Goal: Transaction & Acquisition: Purchase product/service

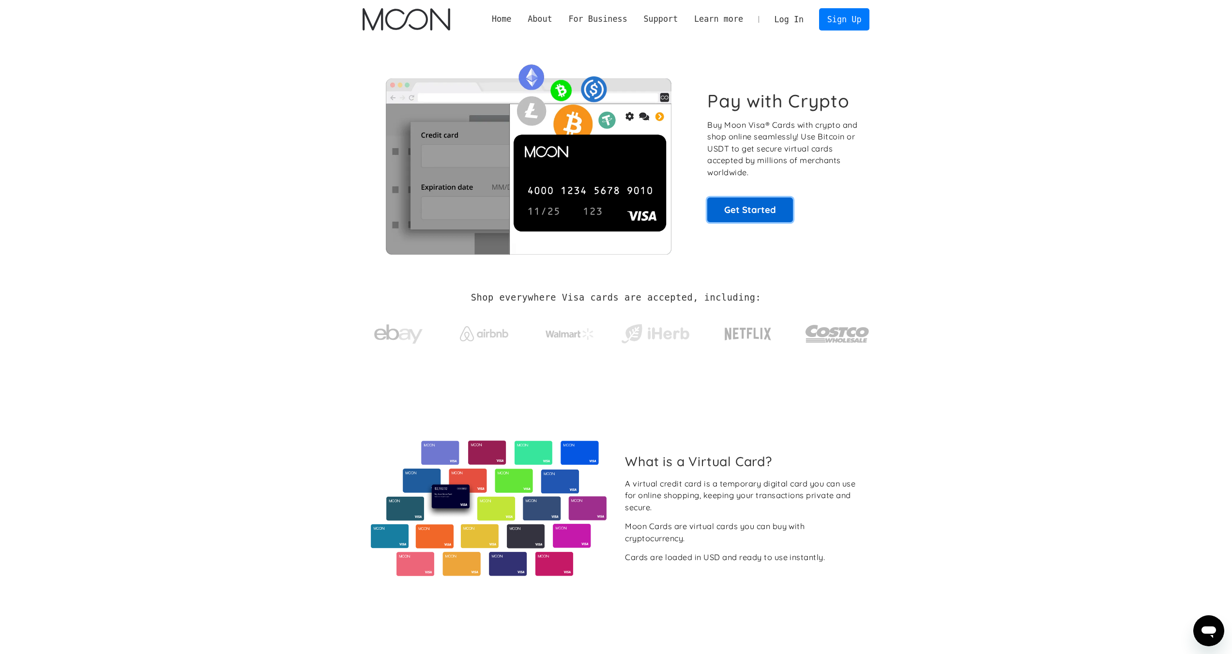
click at [753, 215] on link "Get Started" at bounding box center [750, 209] width 86 height 24
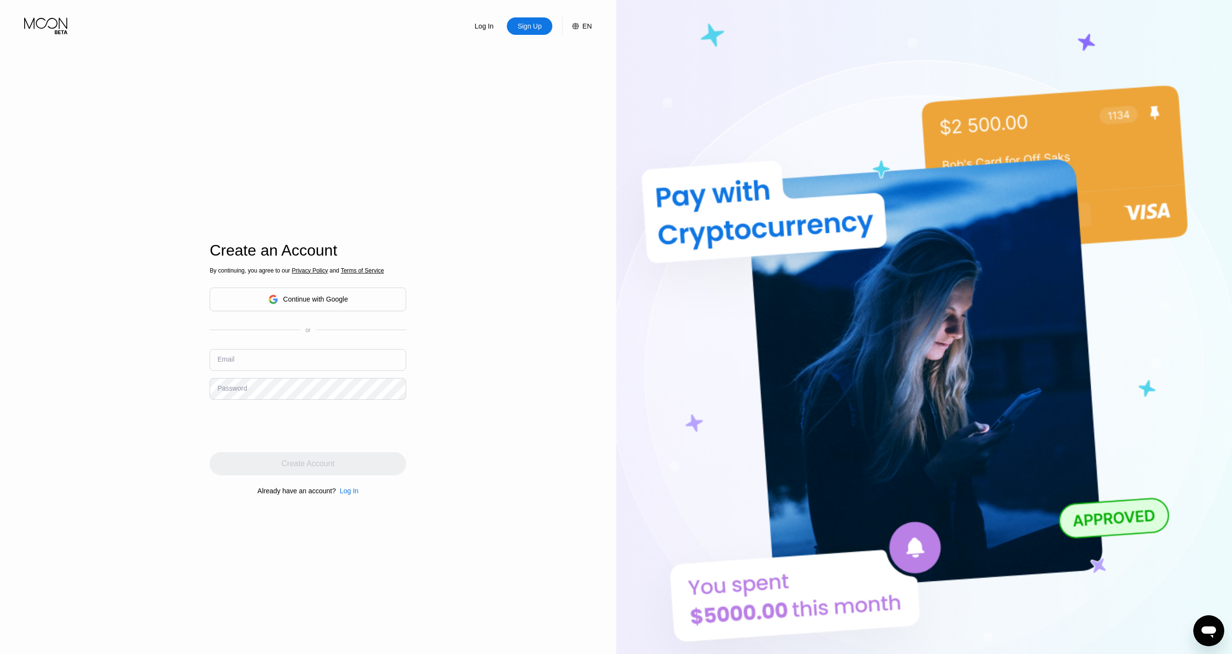
click at [308, 304] on div "Continue with Google" at bounding box center [308, 299] width 80 height 15
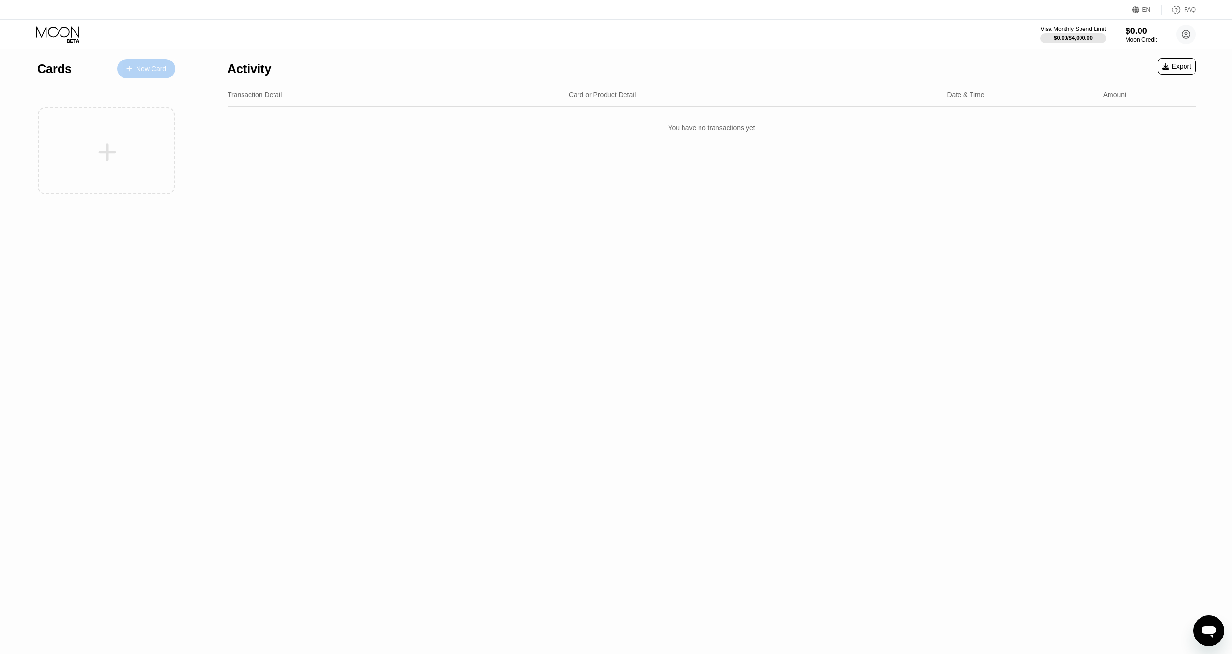
click at [147, 68] on div "New Card" at bounding box center [151, 69] width 30 height 8
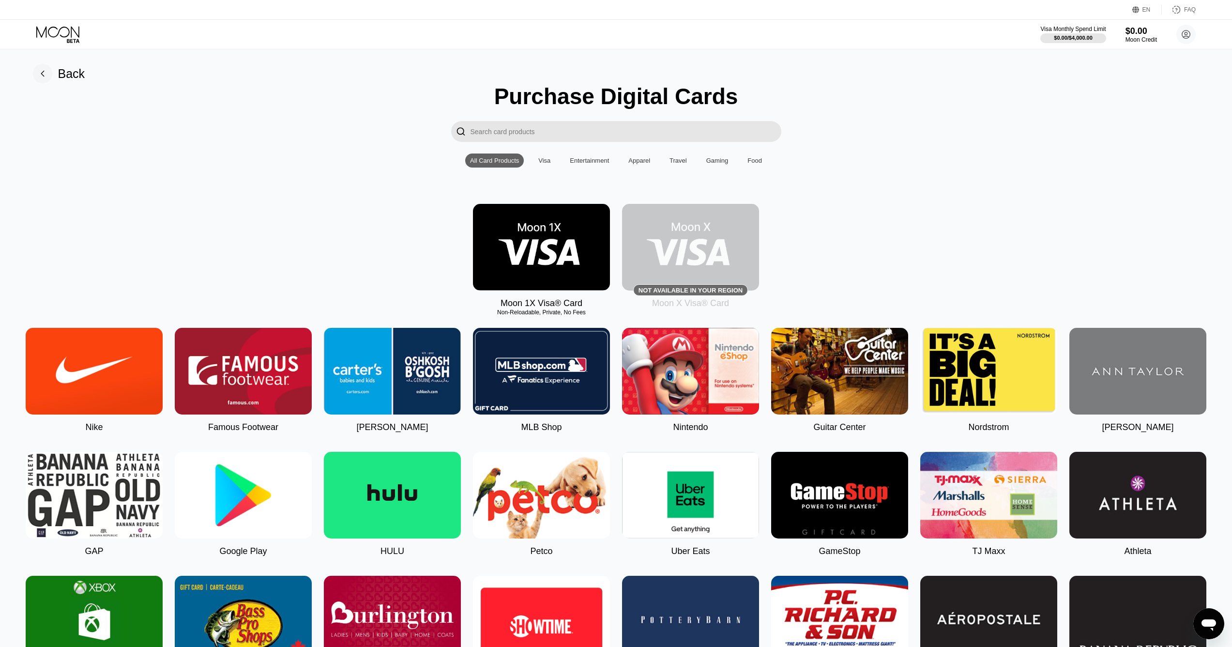
click at [568, 267] on img at bounding box center [541, 247] width 137 height 87
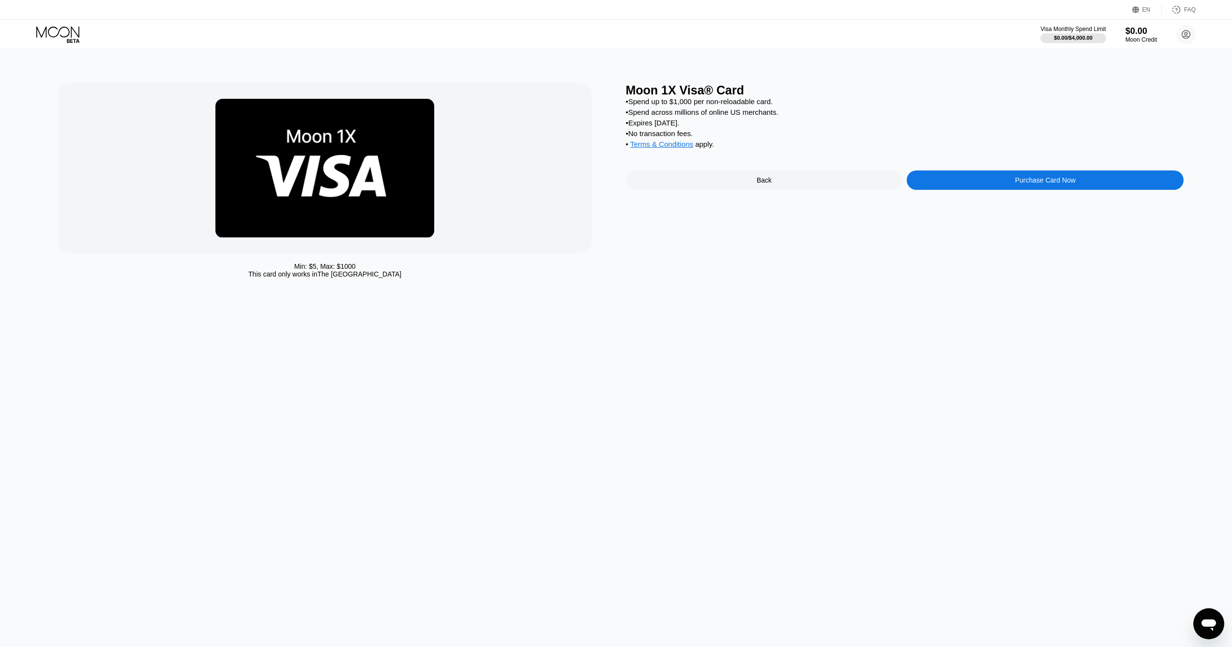
click at [984, 190] on div "Purchase Card Now" at bounding box center [1044, 179] width 277 height 19
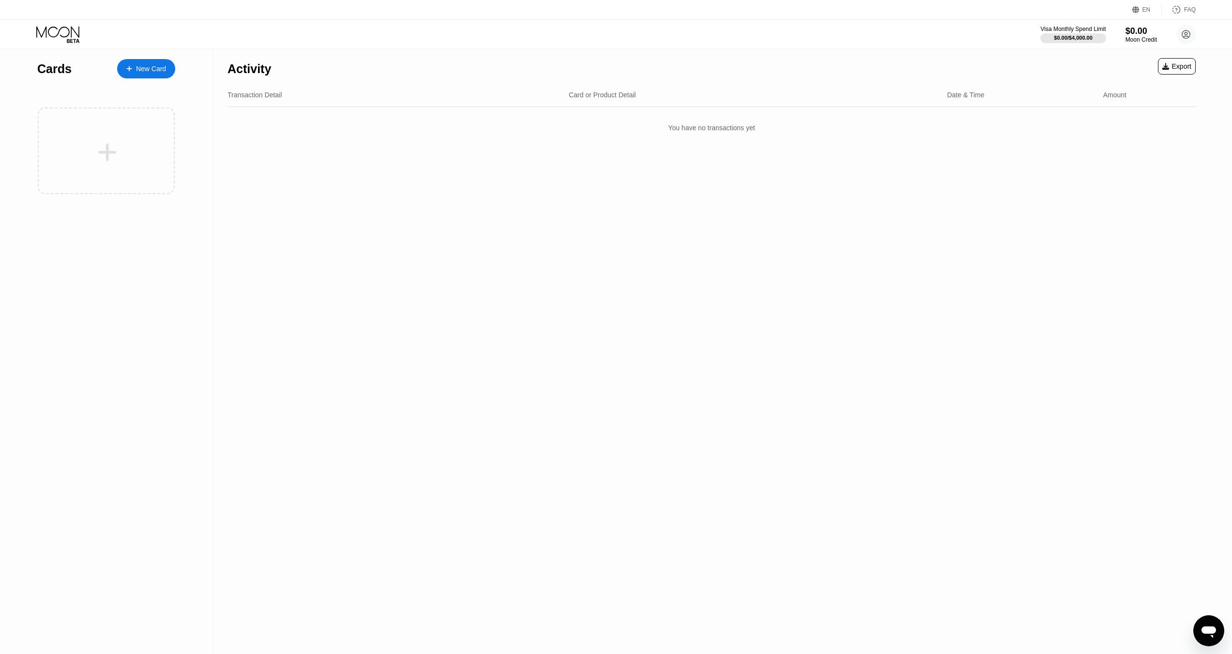
click at [156, 75] on div "New Card" at bounding box center [146, 68] width 58 height 19
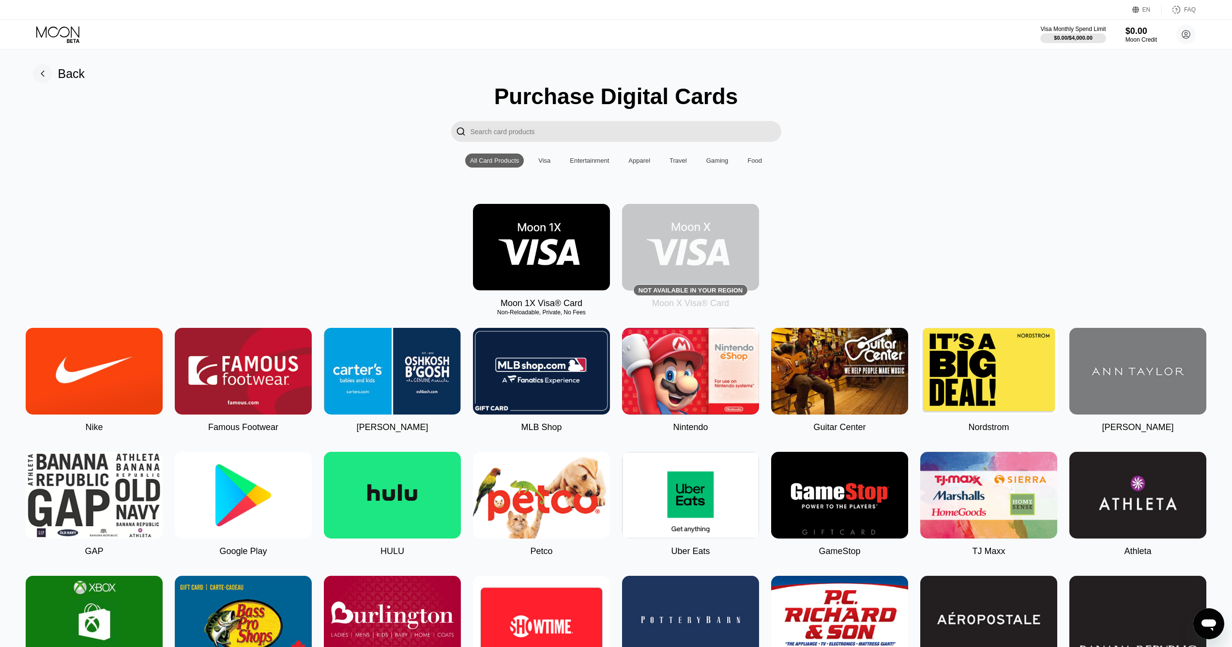
scroll to position [48, 0]
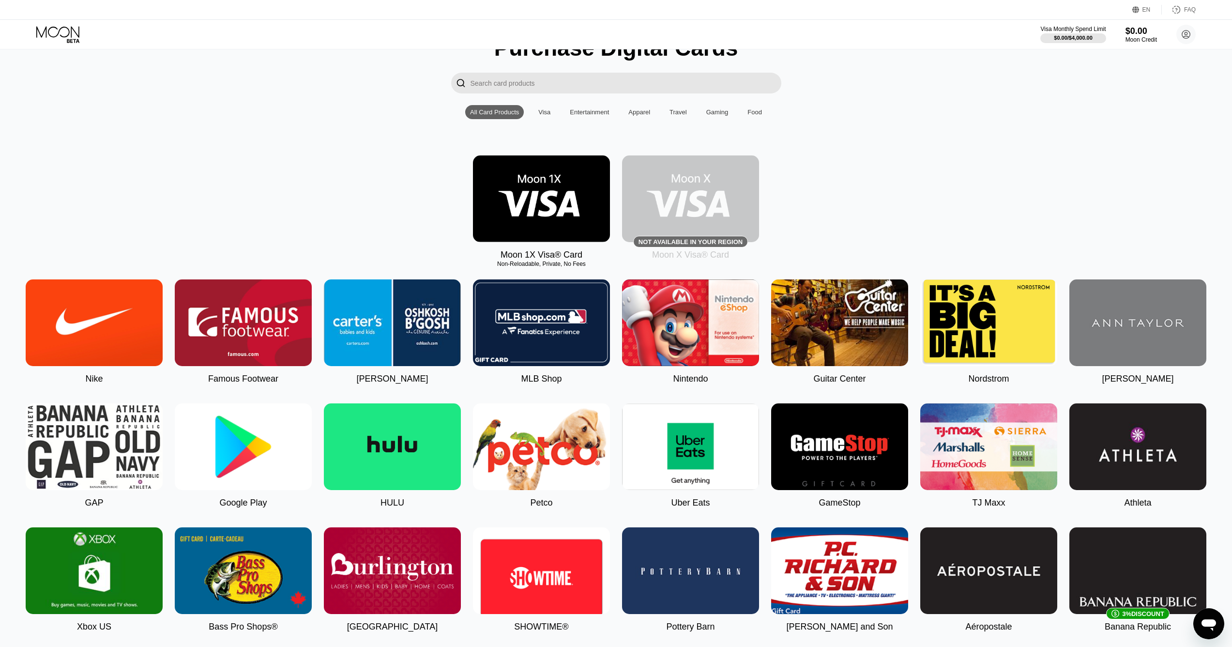
click at [555, 209] on img at bounding box center [541, 198] width 137 height 87
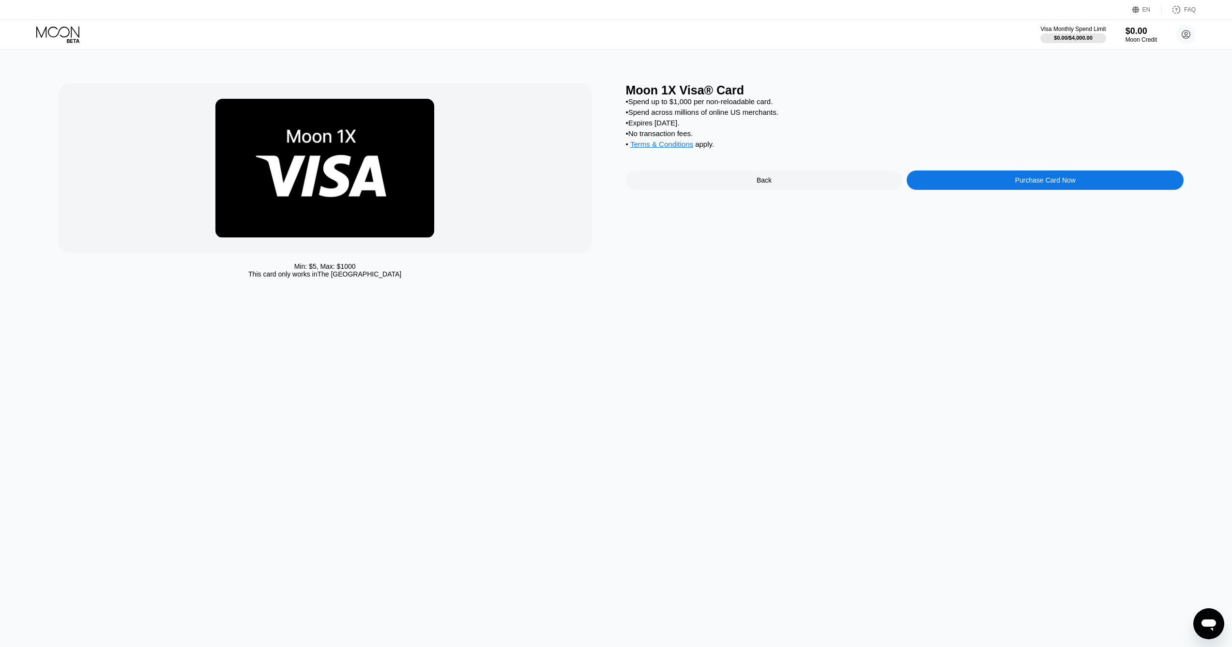
click at [969, 190] on div "Purchase Card Now" at bounding box center [1044, 179] width 277 height 19
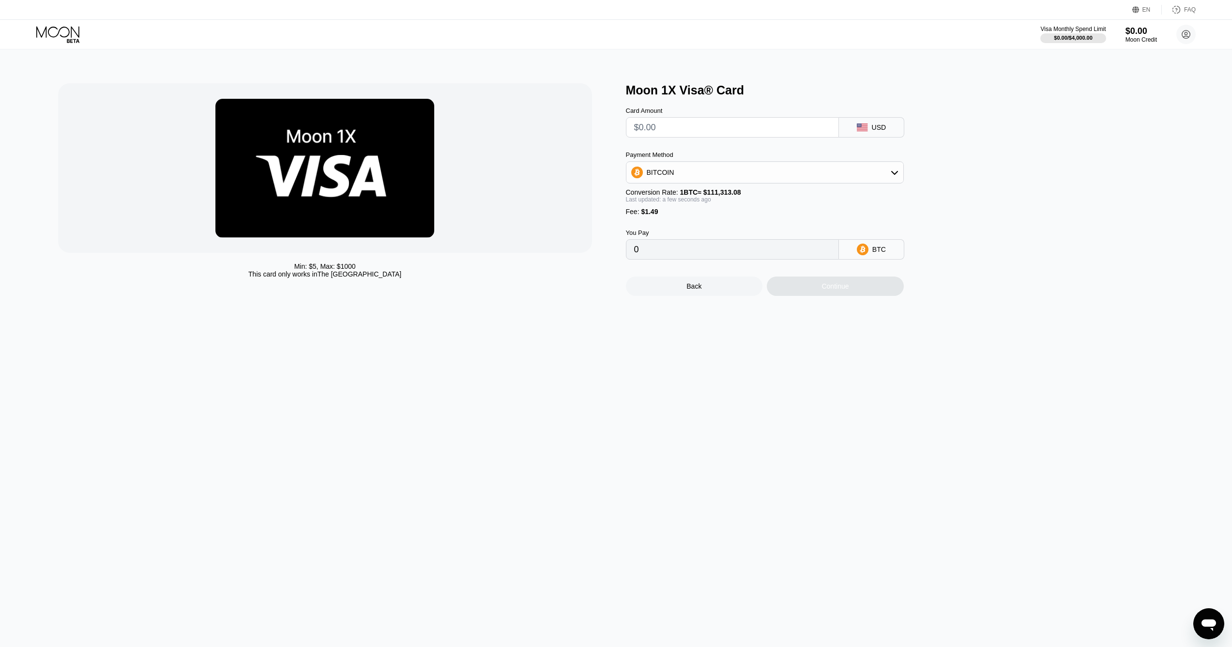
click at [750, 132] on input "text" at bounding box center [732, 127] width 196 height 19
type input "$2"
type input "0.00003136"
type input "$20"
type input "0.00019306"
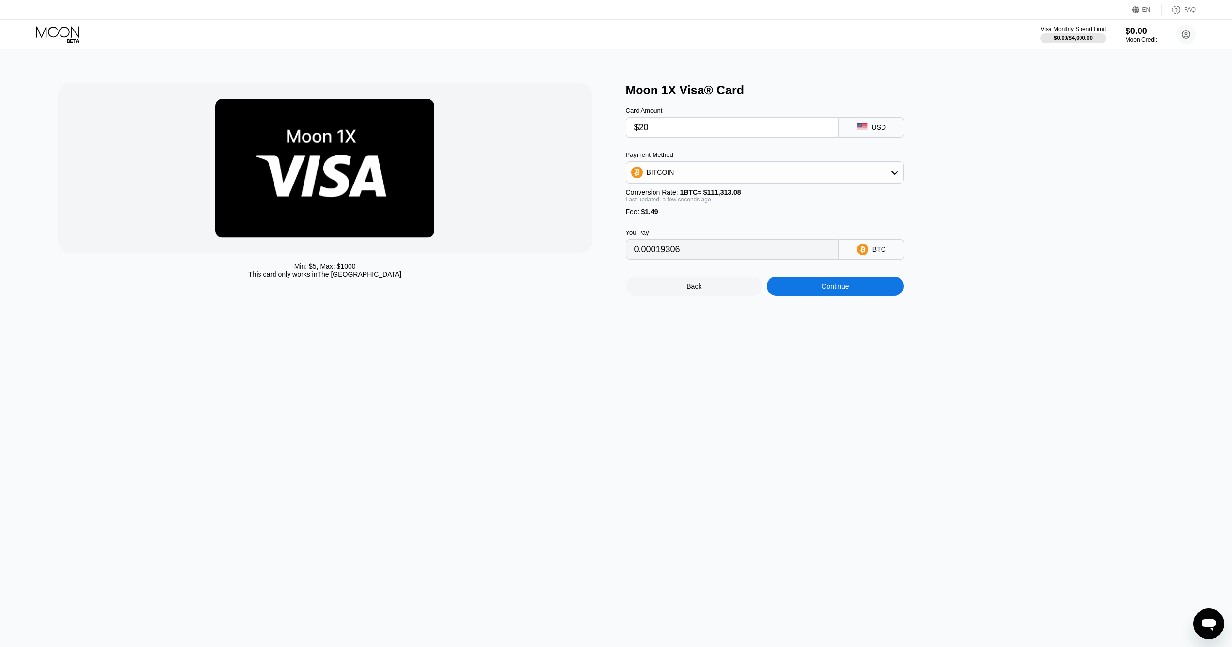
type input "$200"
type input "0.00181012"
type input "$20"
type input "0.00019306"
click at [842, 181] on div "BITCOIN" at bounding box center [764, 172] width 277 height 19
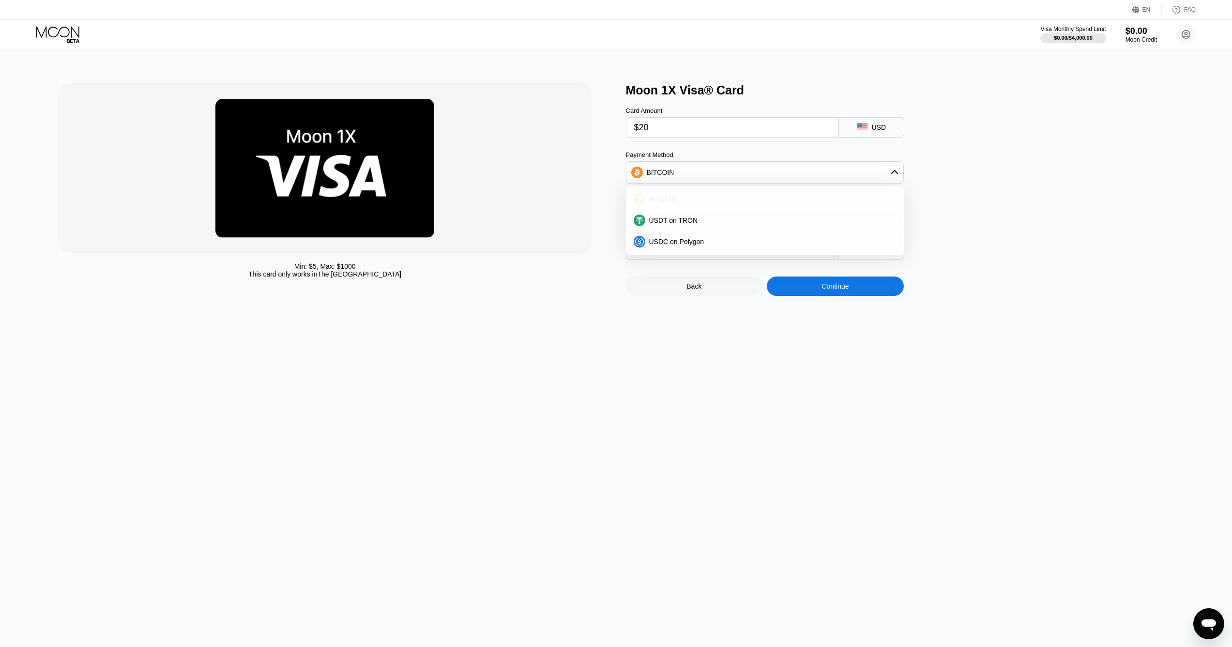
click at [704, 203] on div "BITCOIN" at bounding box center [770, 199] width 251 height 8
click at [686, 131] on input "$20" at bounding box center [732, 127] width 196 height 19
type input "$2"
type input "0.00003136"
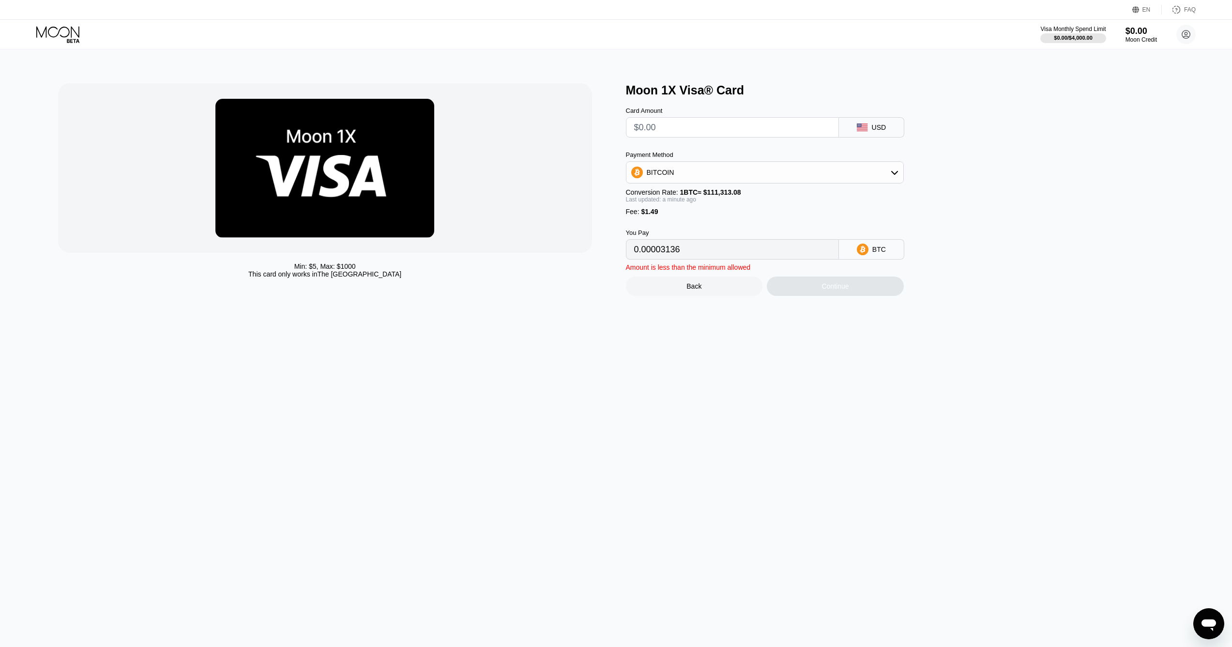
type input "0"
type input "$1"
type input "0.00002237"
type input "$18"
type input "0.00017510"
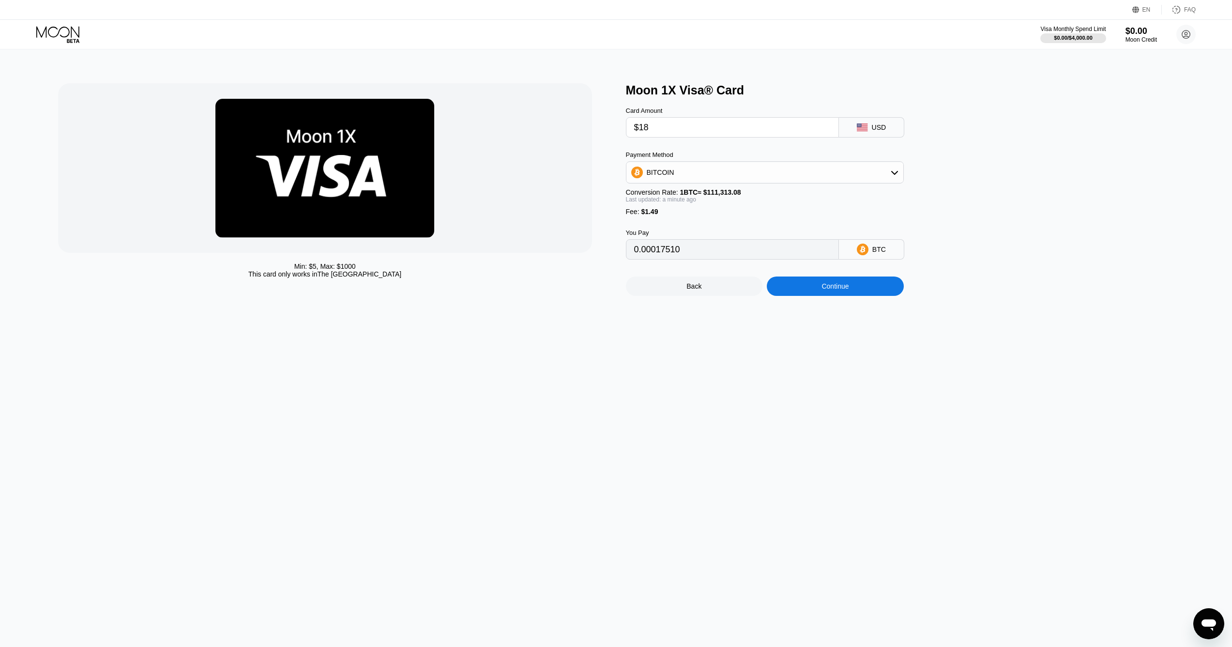
type input "$18"
click at [823, 173] on div "BITCOIN" at bounding box center [764, 172] width 277 height 19
click at [708, 224] on div "USDT on TRON" at bounding box center [770, 220] width 251 height 8
type input "19.69"
click at [664, 134] on input "$18" at bounding box center [732, 127] width 196 height 19
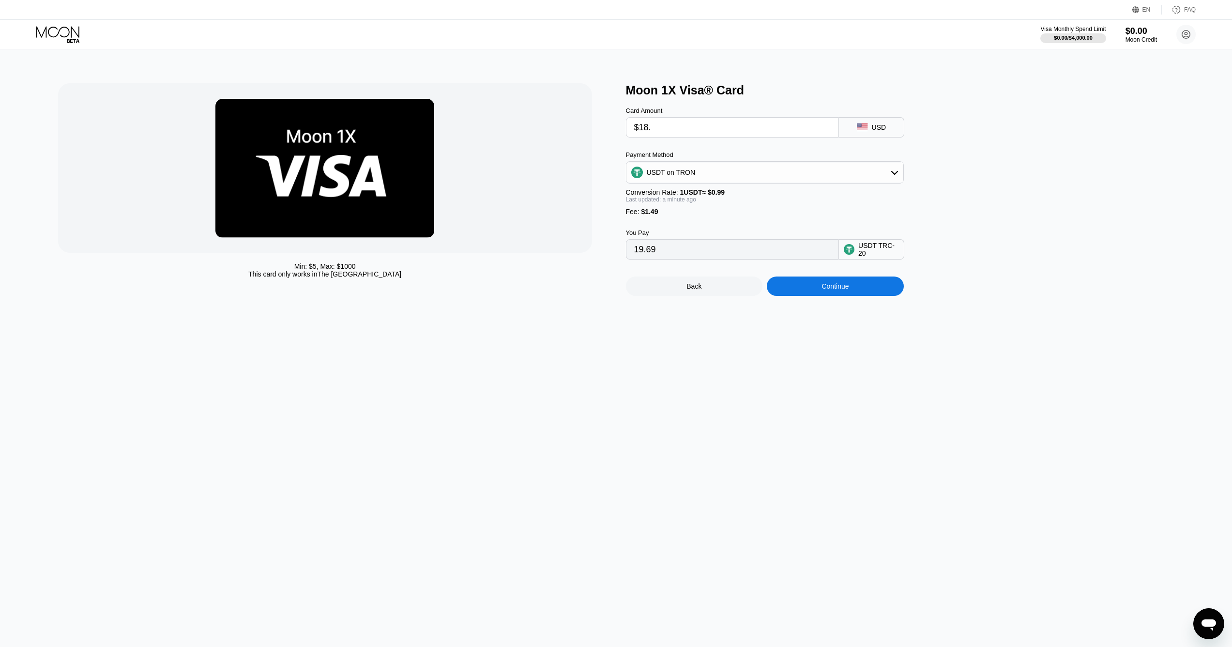
type input "$18.3"
type input "19.99"
type input "$18.39"
type input "20.08"
type input "$18.3"
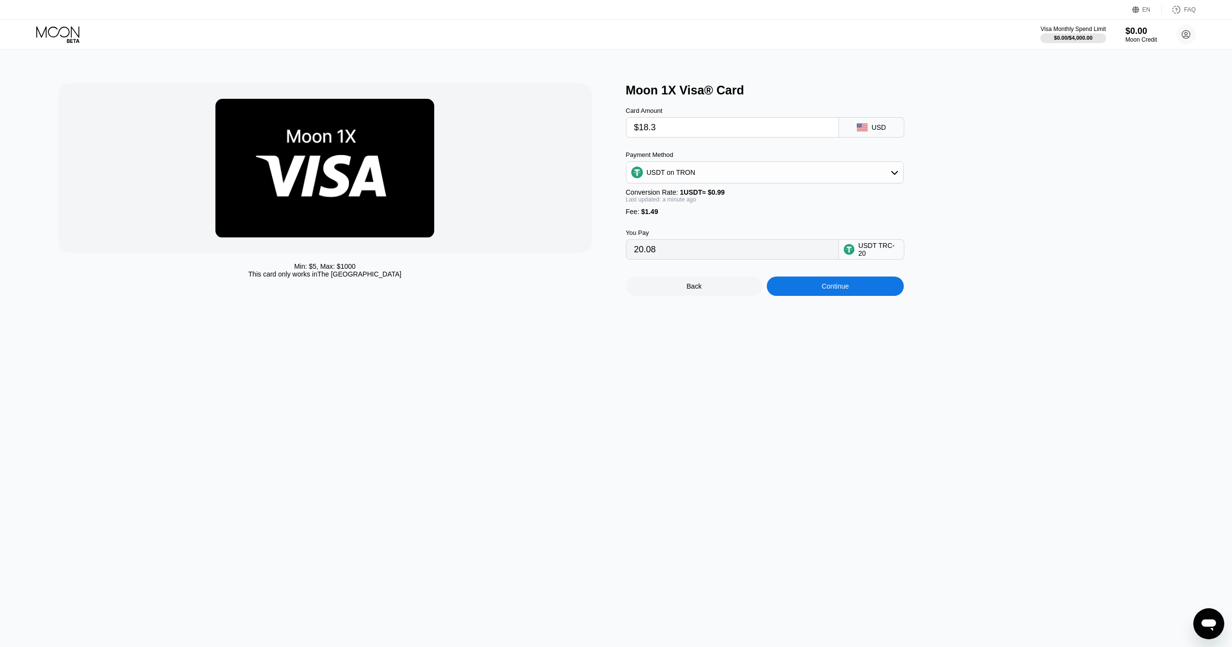
type input "19.99"
type input "$18.31"
type input "20.00"
type input "$18.31"
click at [817, 296] on div "Continue" at bounding box center [835, 285] width 137 height 19
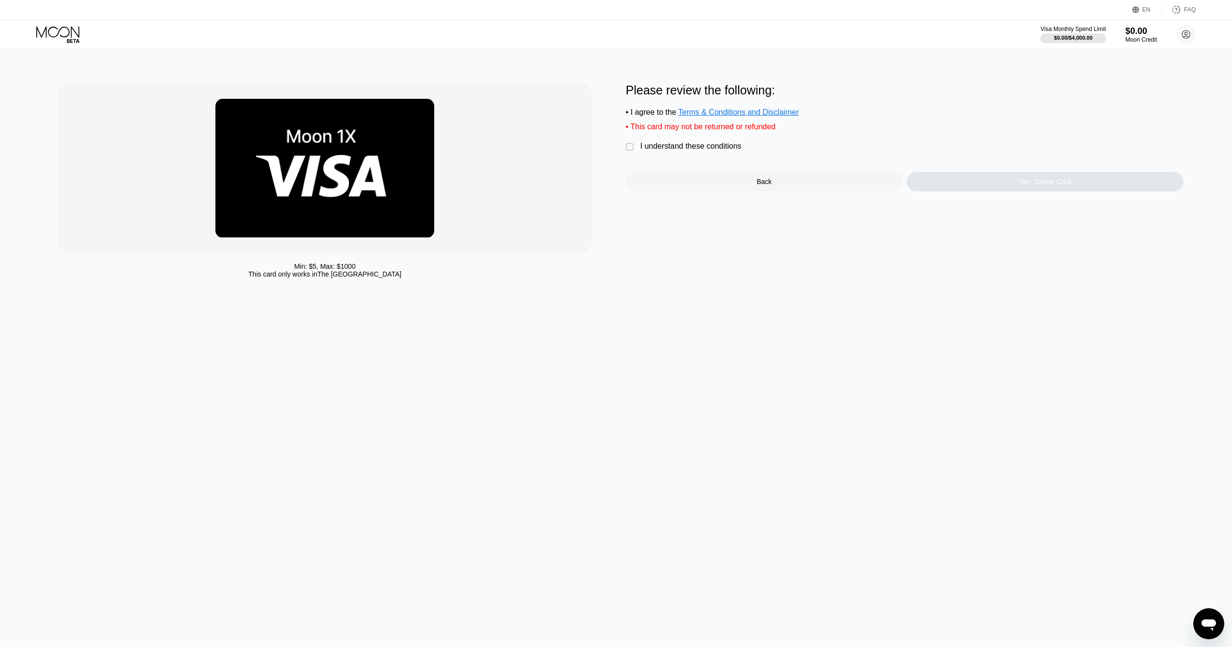
click at [632, 150] on div "" at bounding box center [631, 147] width 10 height 10
click at [993, 190] on div "Yes, Create Card" at bounding box center [1044, 181] width 277 height 19
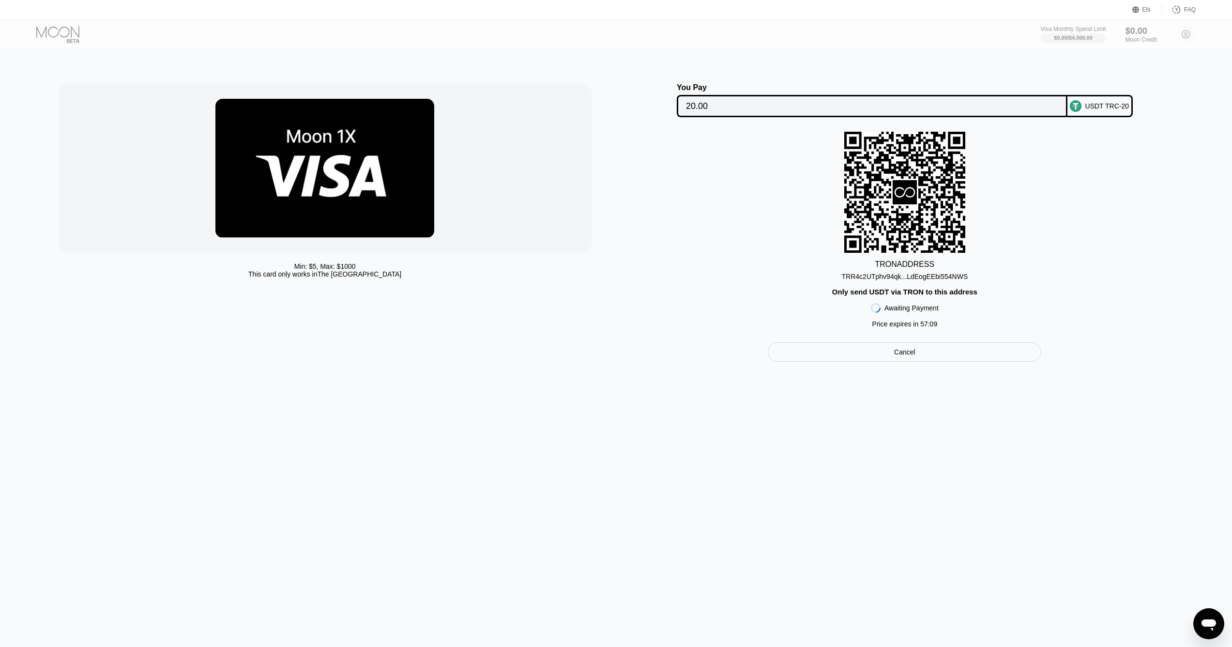
click at [1084, 107] on div "USDT TRC-20" at bounding box center [1099, 106] width 65 height 22
click at [882, 362] on div "Cancel" at bounding box center [904, 351] width 273 height 19
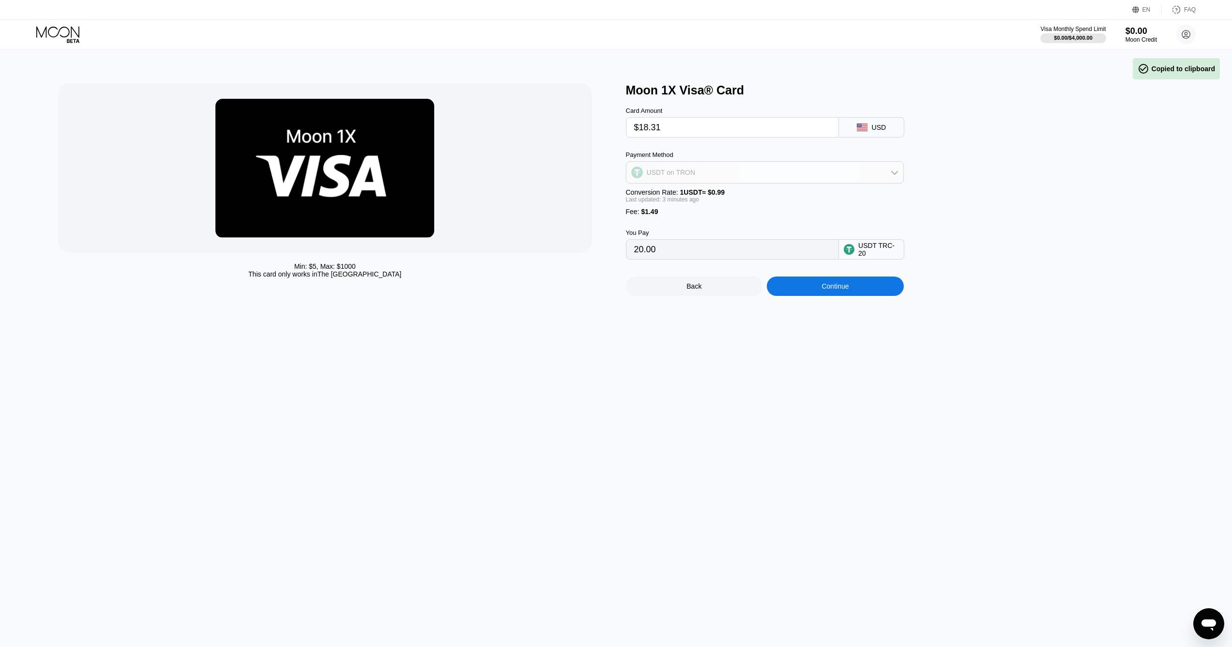
click at [895, 181] on div "USDT on TRON" at bounding box center [764, 172] width 277 height 19
click at [715, 243] on div "USDC on Polygon" at bounding box center [770, 242] width 251 height 8
type input "19.80000000"
click at [690, 133] on input "$18.31" at bounding box center [732, 127] width 196 height 19
type input "$18.3"
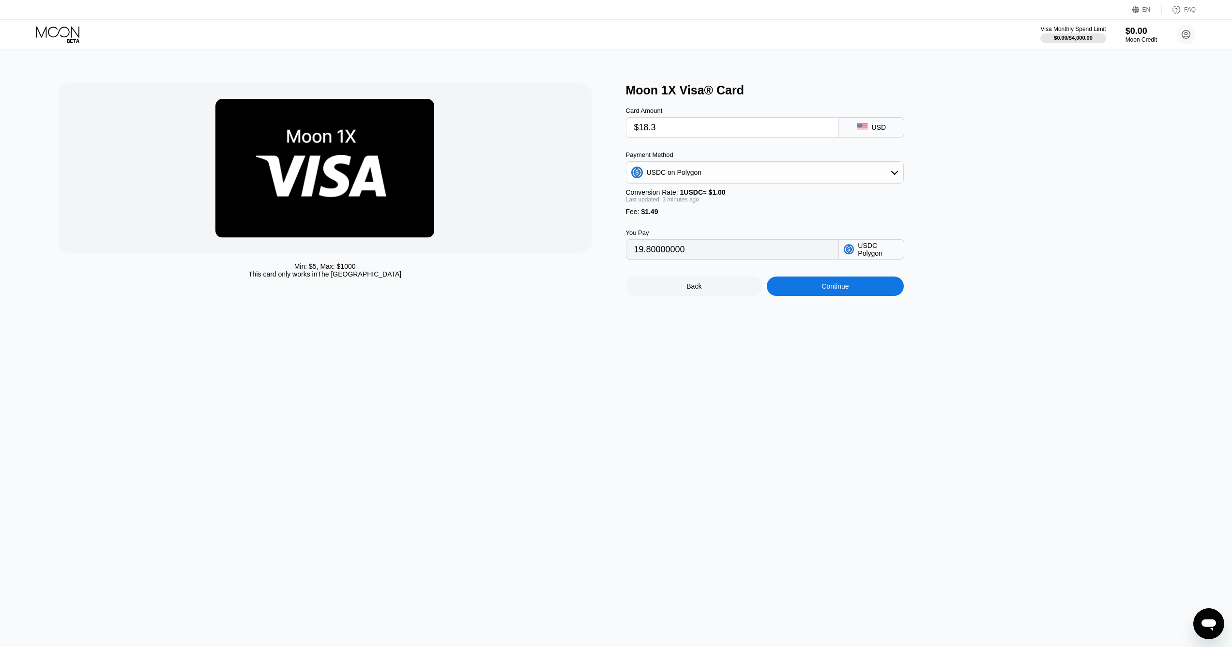
type input "19.79000000"
type input "$18."
type input "19.49000000"
type input "$1"
type input "2.49000000"
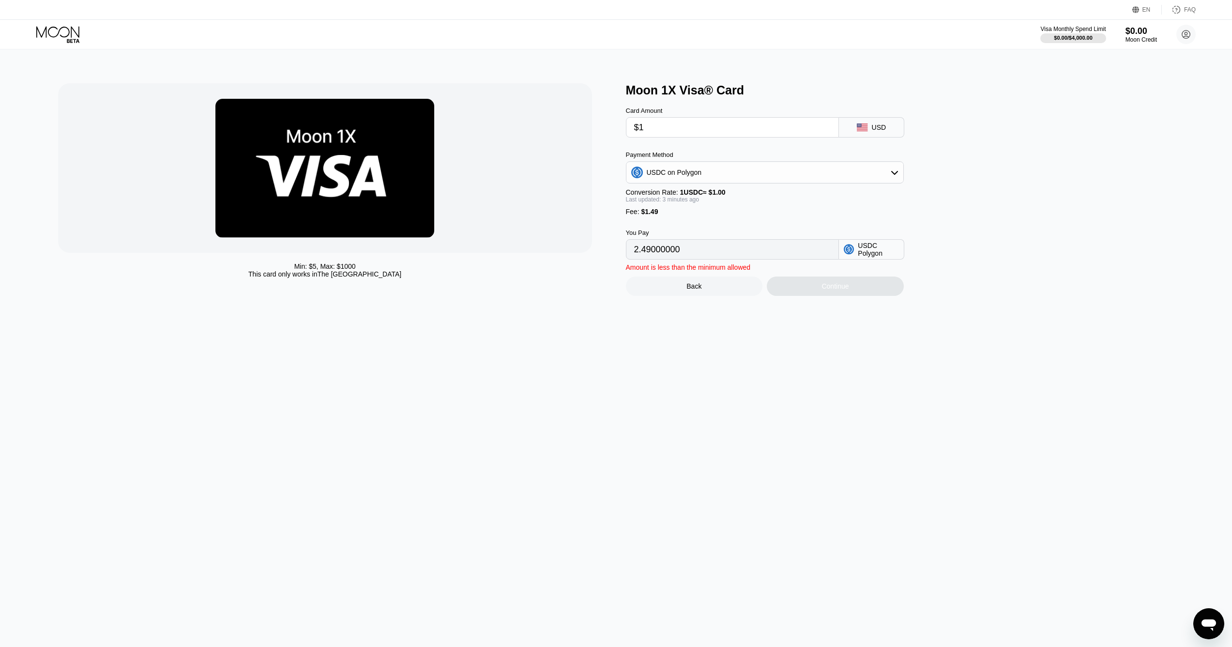
type input "$19"
type input "20.49000000"
type input "$1"
type input "2.49000000"
type input "$18"
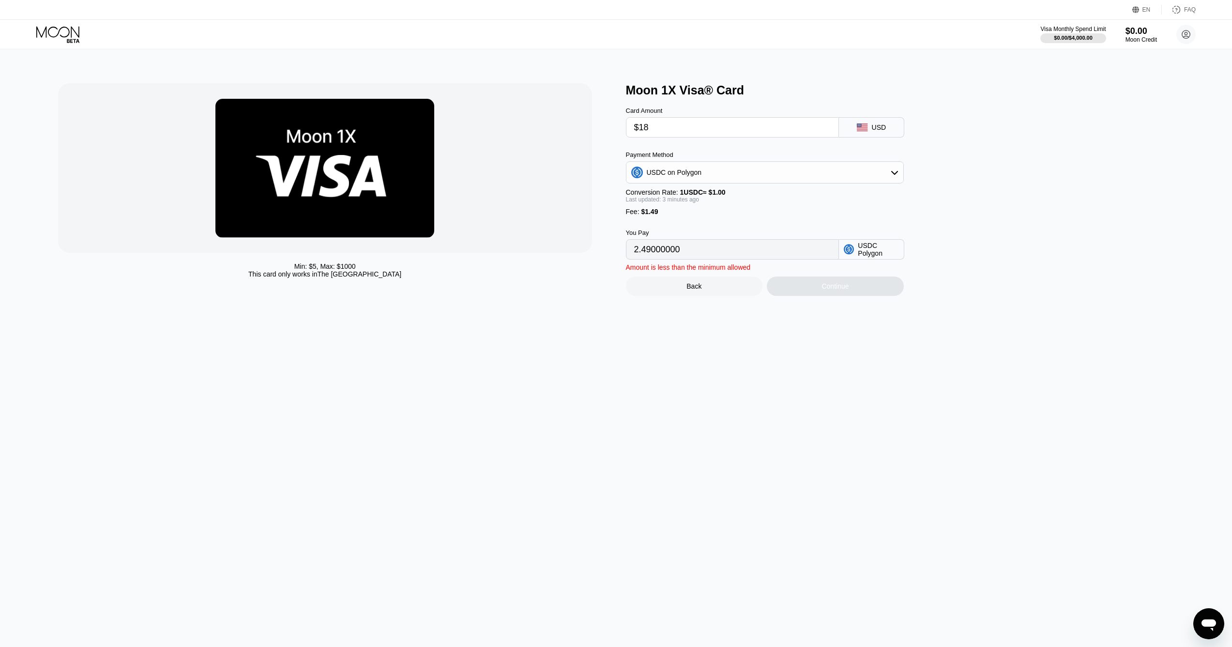
type input "19.49000000"
type input "$18.5"
type input "19.99000000"
type input "$18.51"
type input "20.00000000"
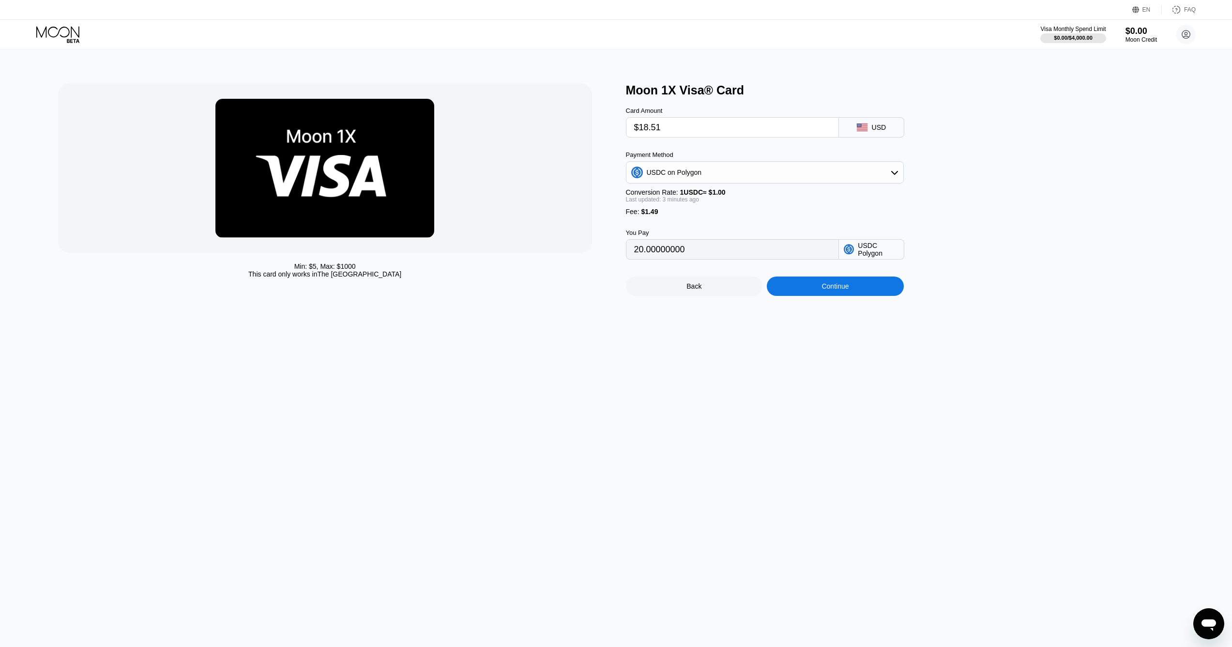
type input "$18.51"
click at [808, 293] on div "Continue" at bounding box center [835, 285] width 137 height 19
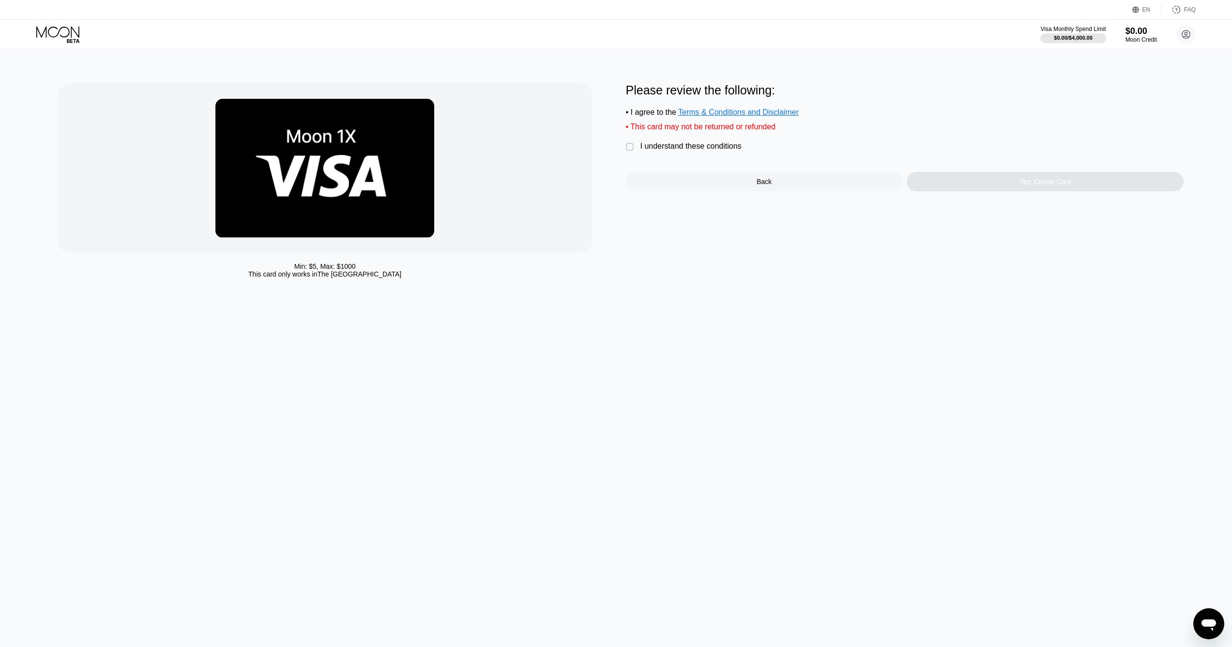
click at [652, 151] on div "I understand these conditions" at bounding box center [690, 146] width 101 height 9
click at [978, 190] on div "Yes, Create Card" at bounding box center [1044, 181] width 277 height 19
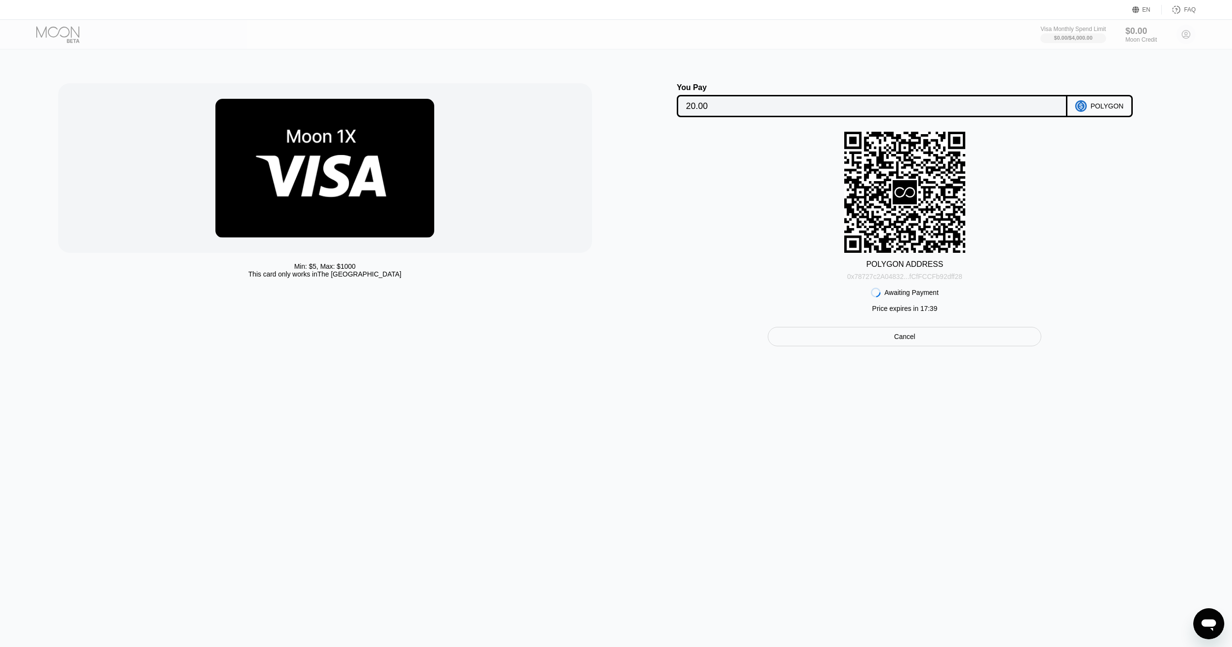
click at [958, 280] on div "0x78727c2A04832...fCfFCCFb92dff28" at bounding box center [904, 276] width 115 height 8
click at [1090, 106] on div "POLYGON" at bounding box center [1099, 106] width 65 height 22
click at [876, 337] on div "Cancel" at bounding box center [904, 336] width 273 height 19
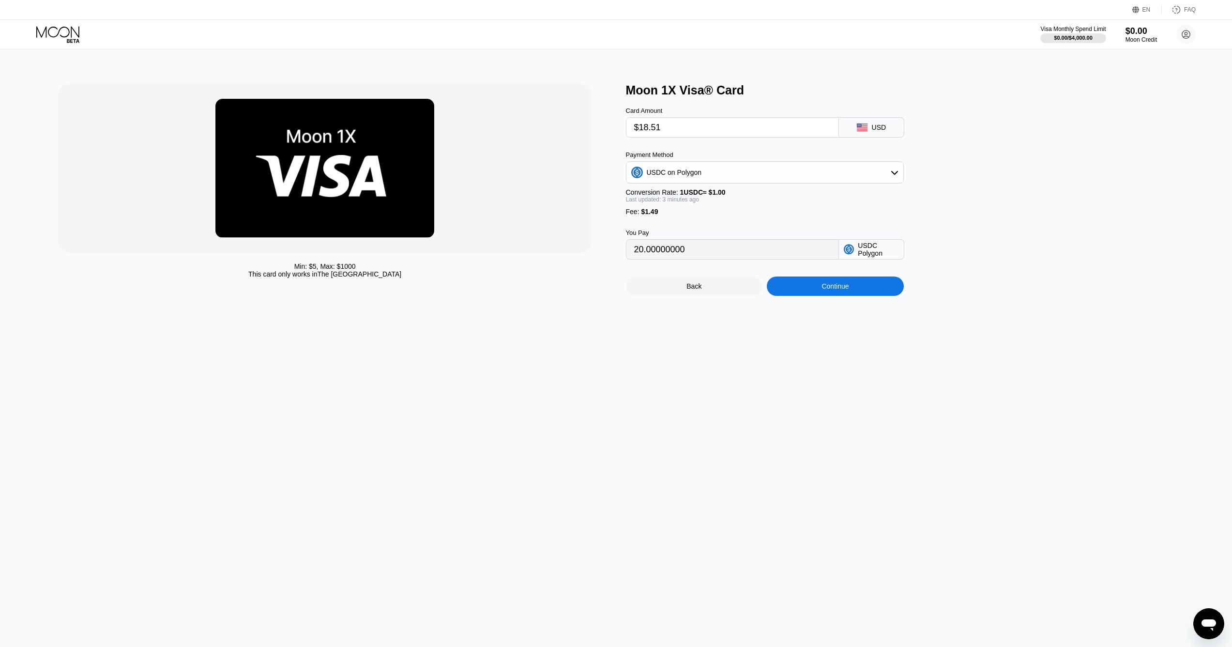
drag, startPoint x: 661, startPoint y: 132, endPoint x: 643, endPoint y: 132, distance: 17.9
click at [643, 132] on input "$18.51" at bounding box center [732, 127] width 196 height 19
type input "$17"
type input "18.49000000"
type input "$1"
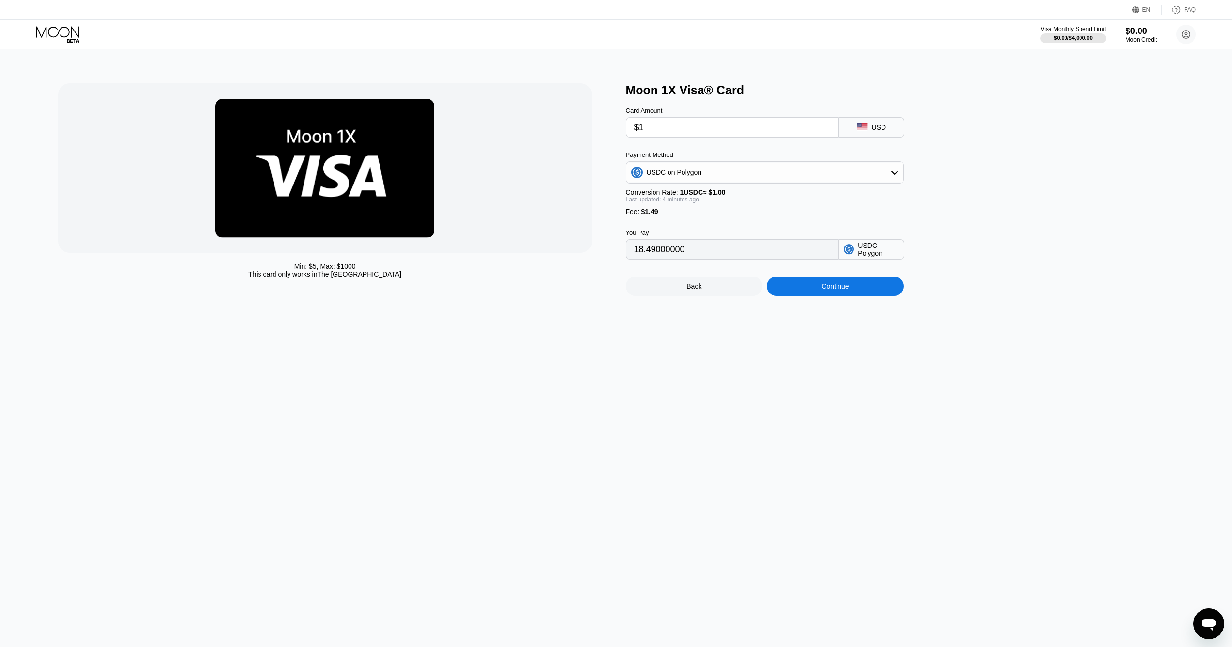
type input "2.49000000"
type input "$18"
type input "19.49000000"
type input "$1"
type input "2.49000000"
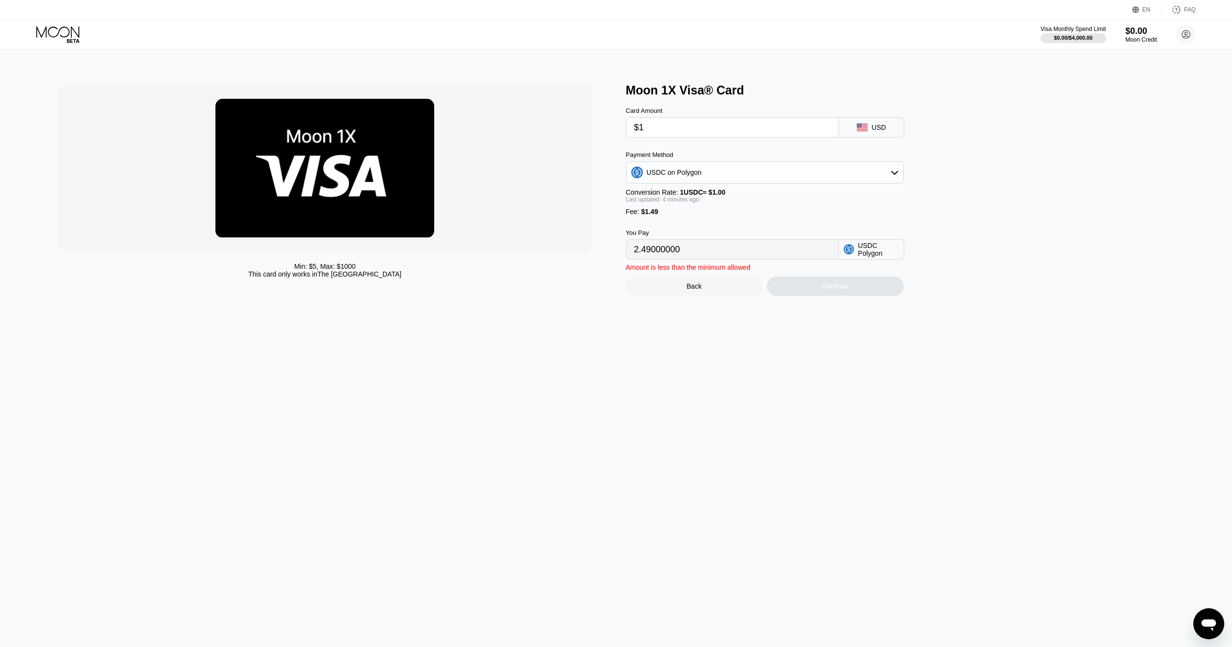
type input "$17"
type input "18.49000000"
type input "$17.7"
type input "19.19000000"
type input "$17.74"
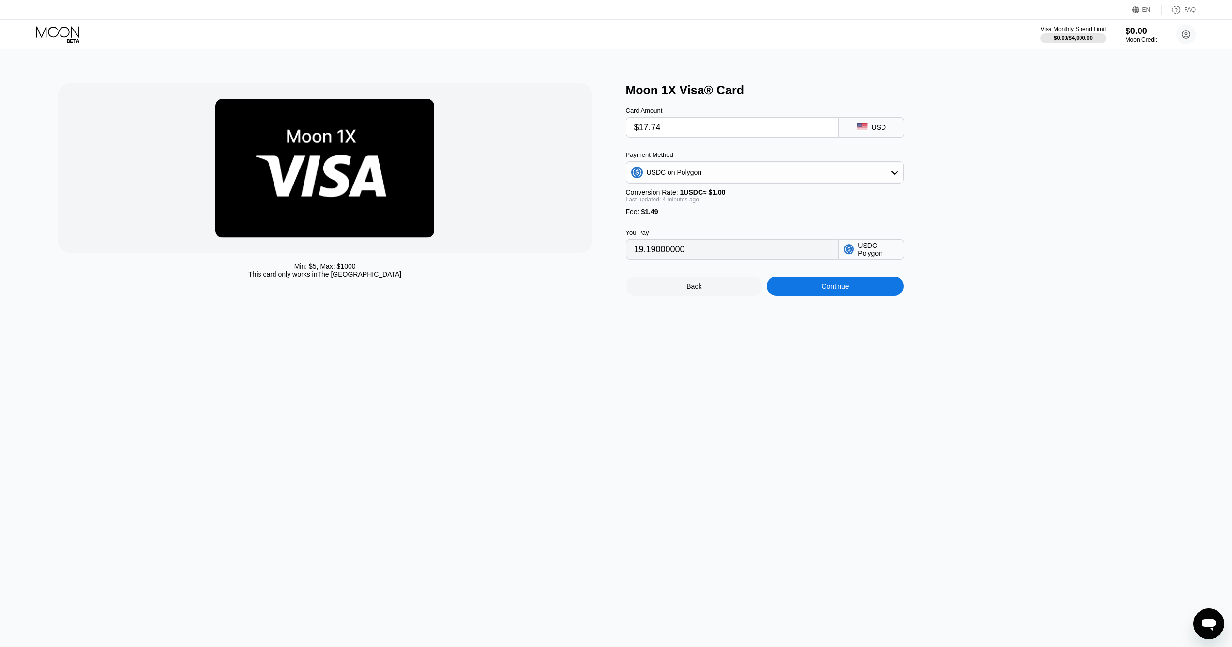
type input "19.23000000"
type input "$17.7"
type input "19.19000000"
type input "$17."
type input "18.49000000"
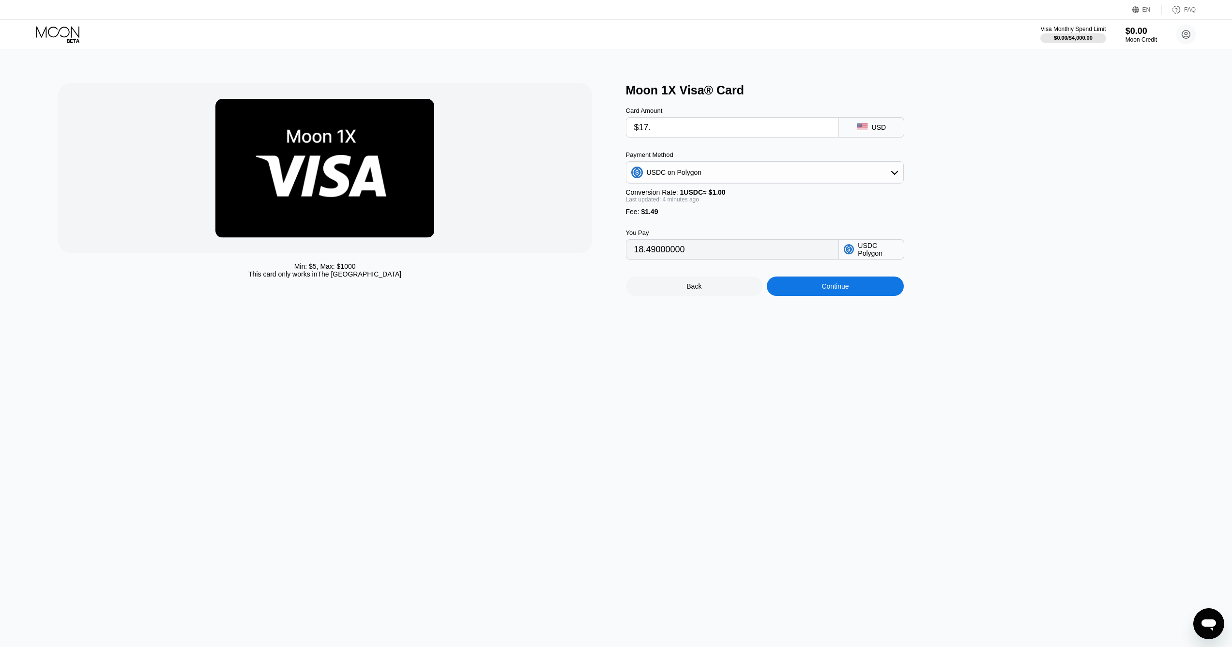
type input "$17.5"
type input "18.99000000"
type input "$17."
type input "18.49000000"
type input "$17.7"
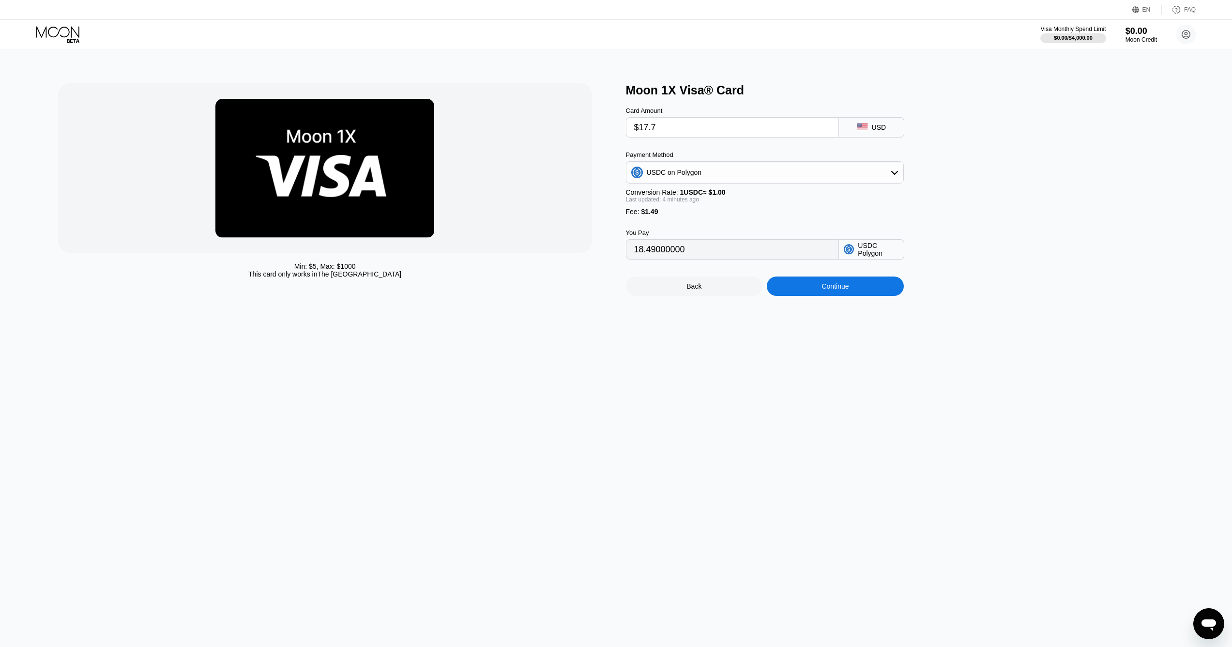
type input "19.19000000"
type input "$17.75"
type input "19.24000000"
type input "$17.7"
type input "19.19000000"
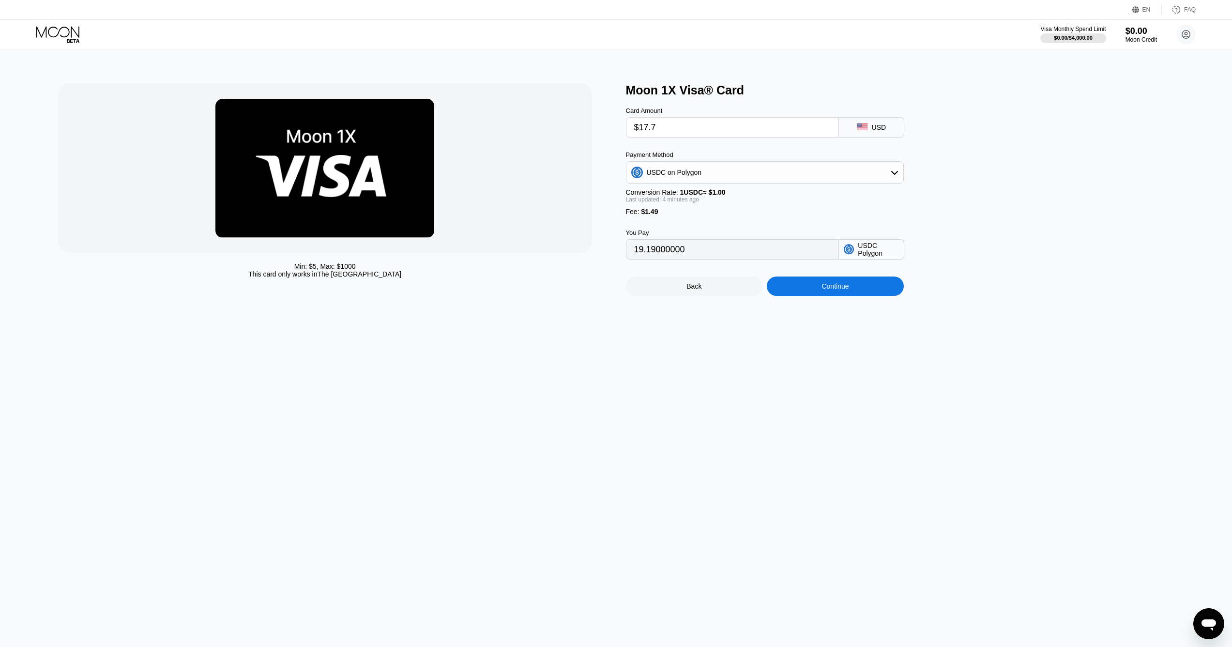
type input "$17."
type input "18.49000000"
type input "$17.6"
type input "19.09000000"
type input "$17."
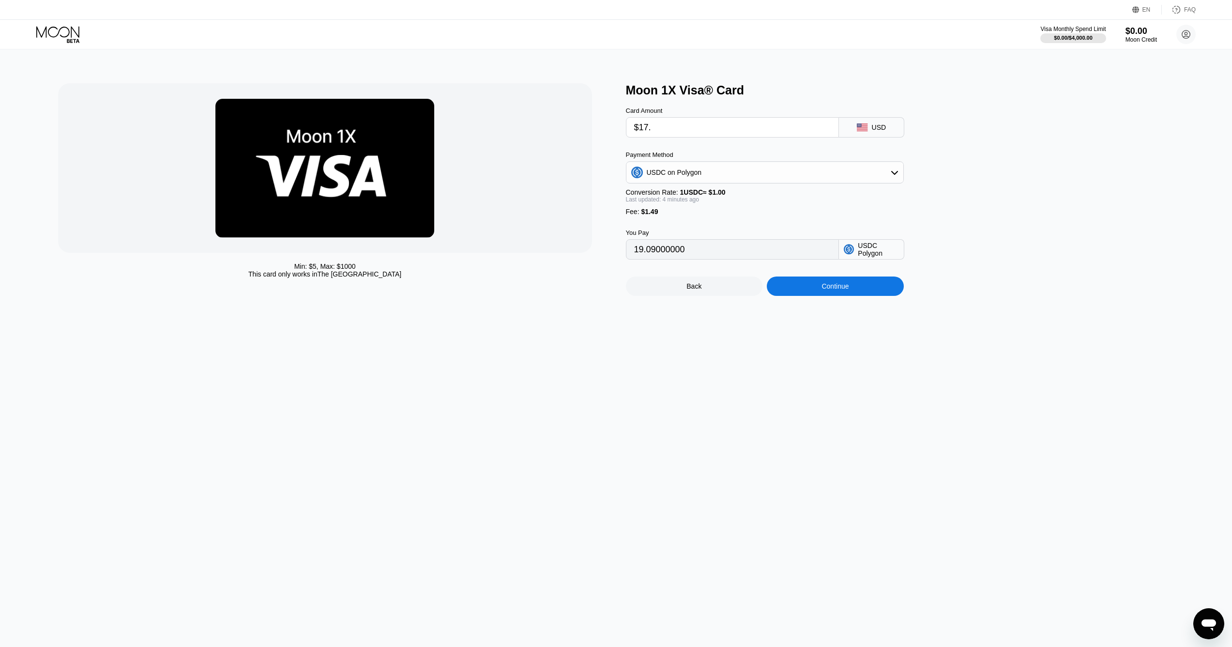
type input "18.49000000"
type input "$17.4"
type input "18.89000000"
type input "$17.4"
click at [805, 296] on div "Continue" at bounding box center [835, 285] width 137 height 19
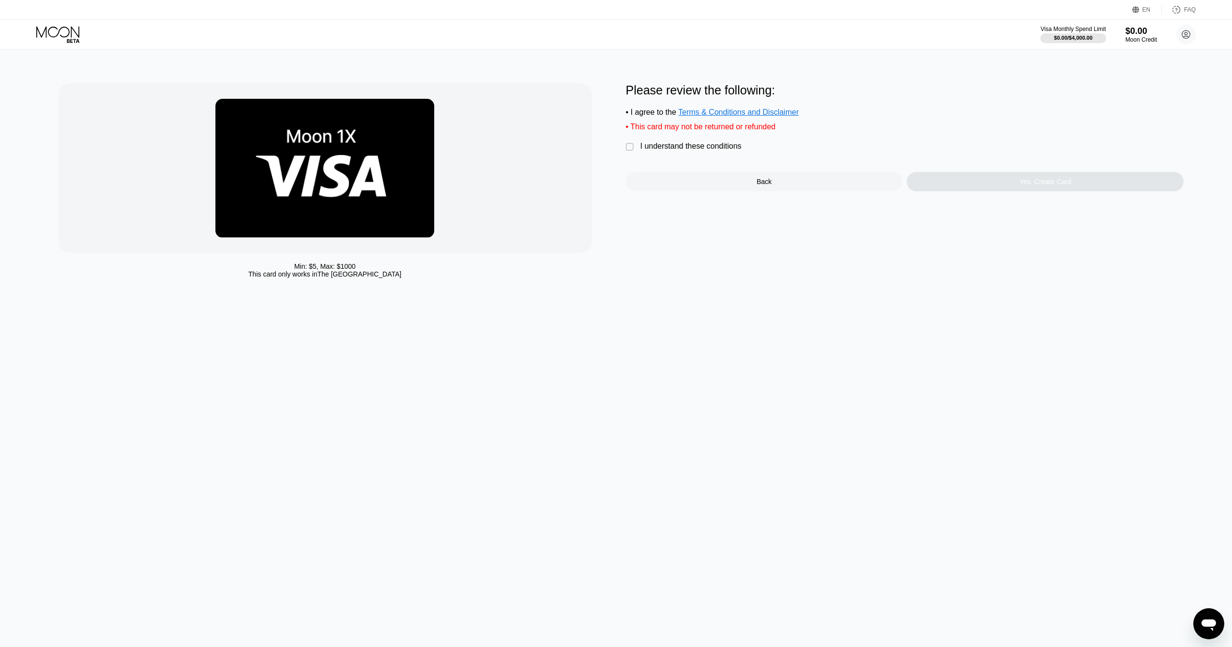
click at [635, 152] on div " I understand these conditions" at bounding box center [686, 147] width 121 height 10
click at [965, 187] on div "Yes, Create Card" at bounding box center [1044, 181] width 277 height 19
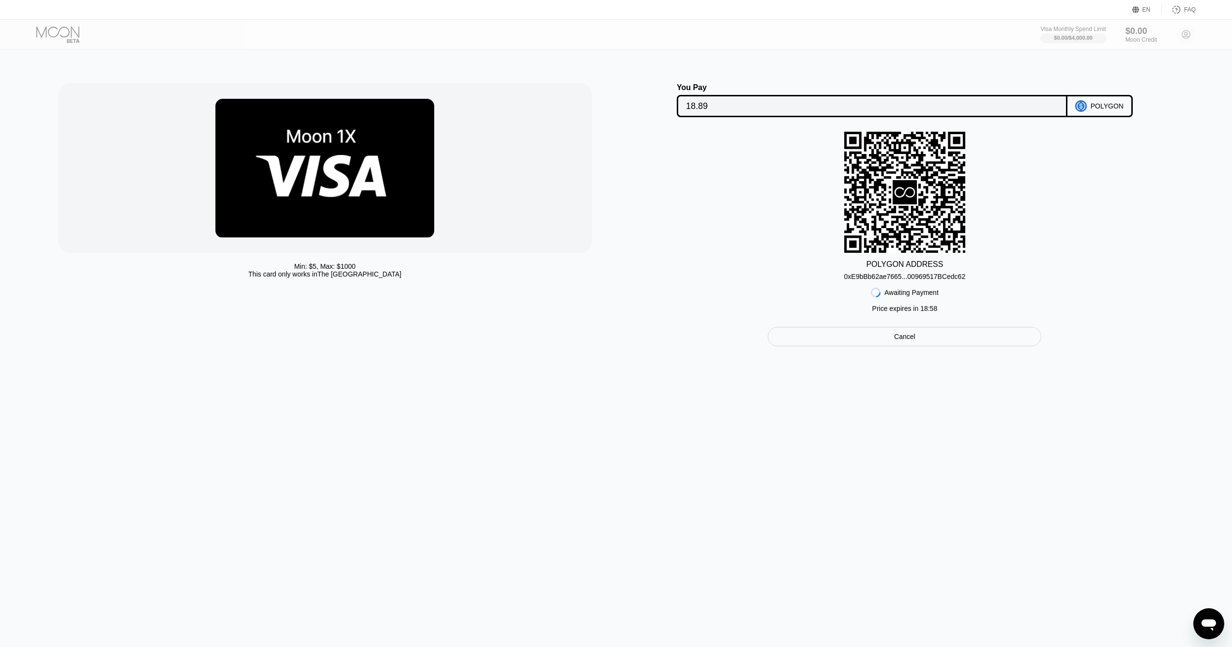
click at [918, 280] on div "0xE9bBb62ae7665...00969517BCedc62" at bounding box center [904, 276] width 121 height 8
click at [903, 346] on div "Cancel" at bounding box center [904, 336] width 273 height 19
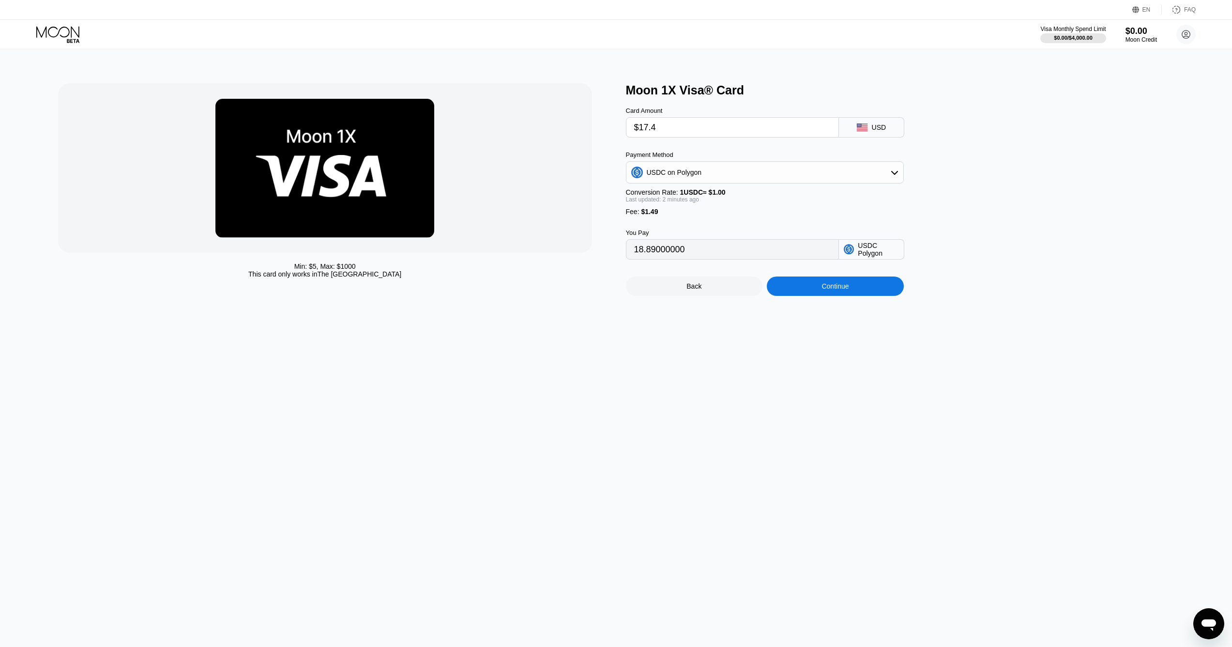
click at [709, 133] on input "$17.4" at bounding box center [732, 127] width 196 height 19
type input "$17."
type input "18.49000000"
type input "$17.5"
type input "18.99000000"
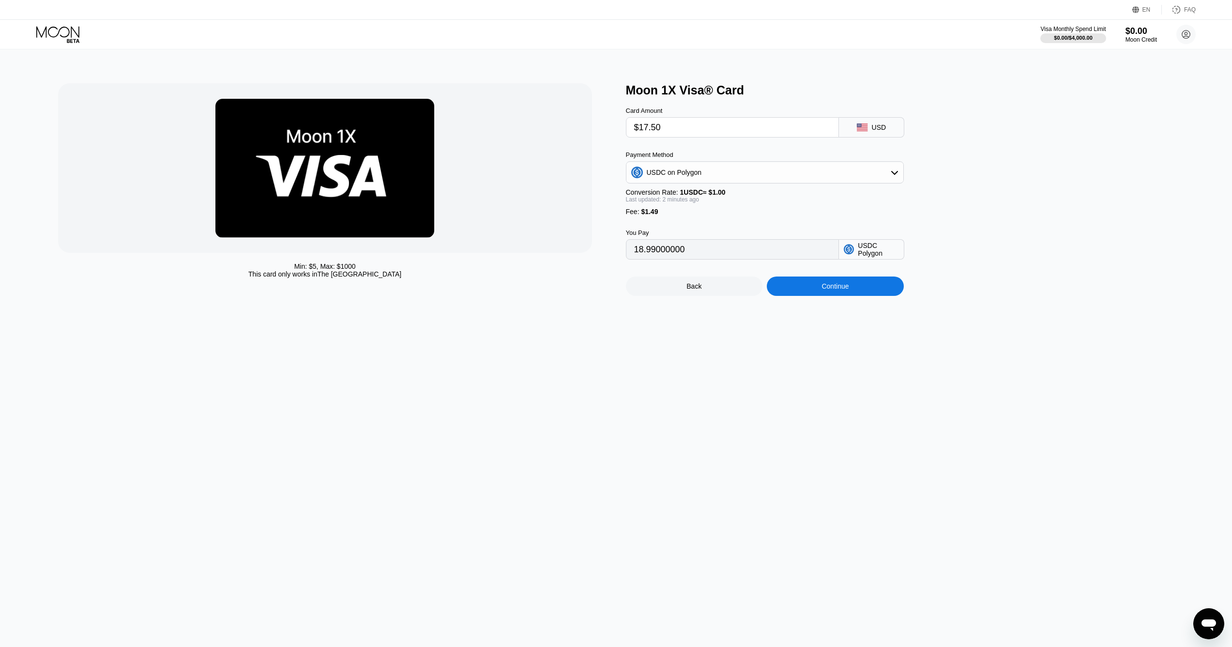
type input "$17.50"
click at [833, 290] on div "Continue" at bounding box center [834, 286] width 27 height 8
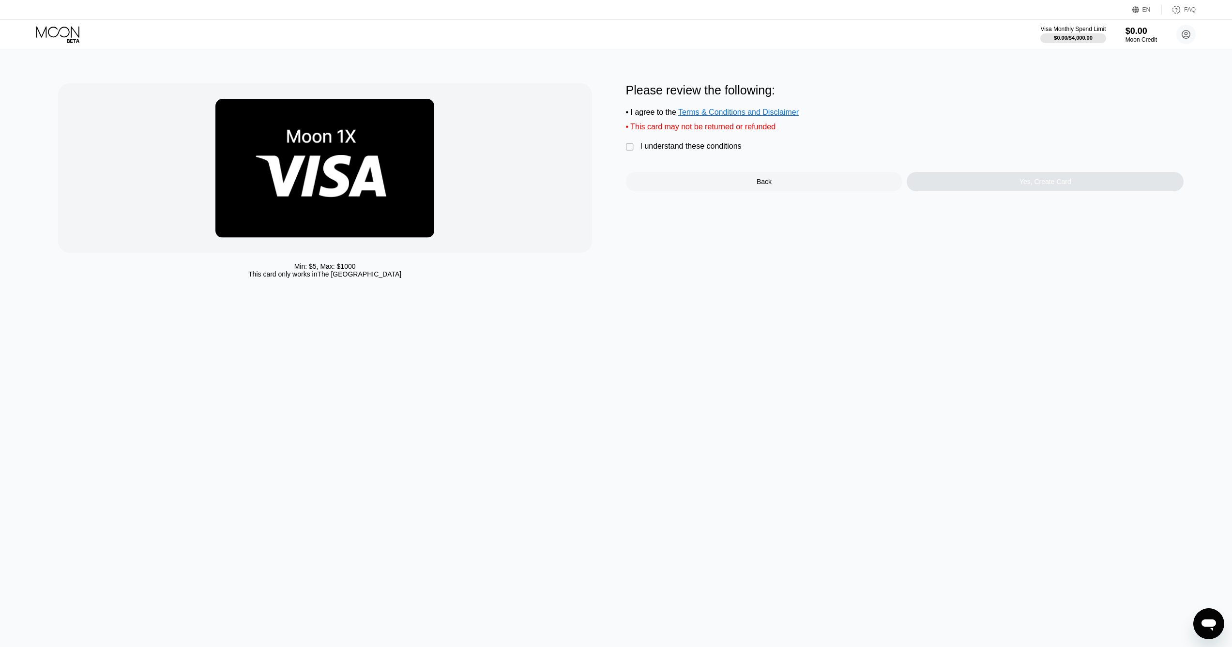
click at [640, 151] on div "I understand these conditions" at bounding box center [690, 146] width 101 height 9
click at [970, 191] on div "Yes, Create Card" at bounding box center [1044, 181] width 277 height 19
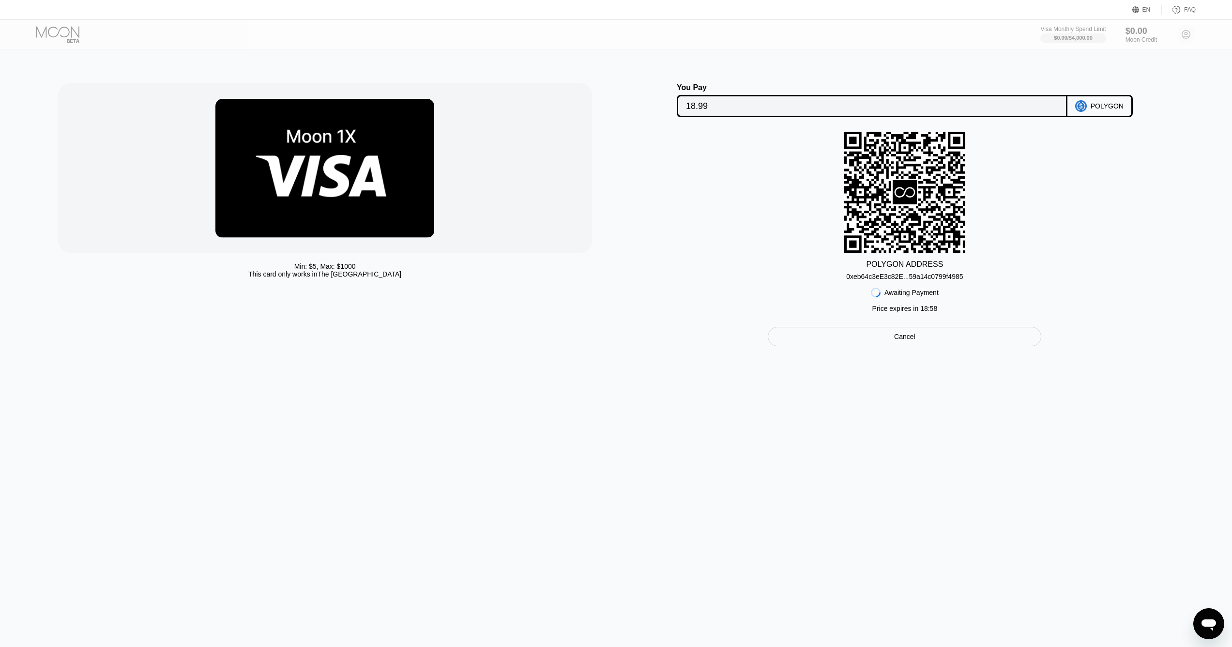
click at [955, 280] on div "0xeb64c3eE3c82E...59a14c0799f4985" at bounding box center [904, 276] width 117 height 8
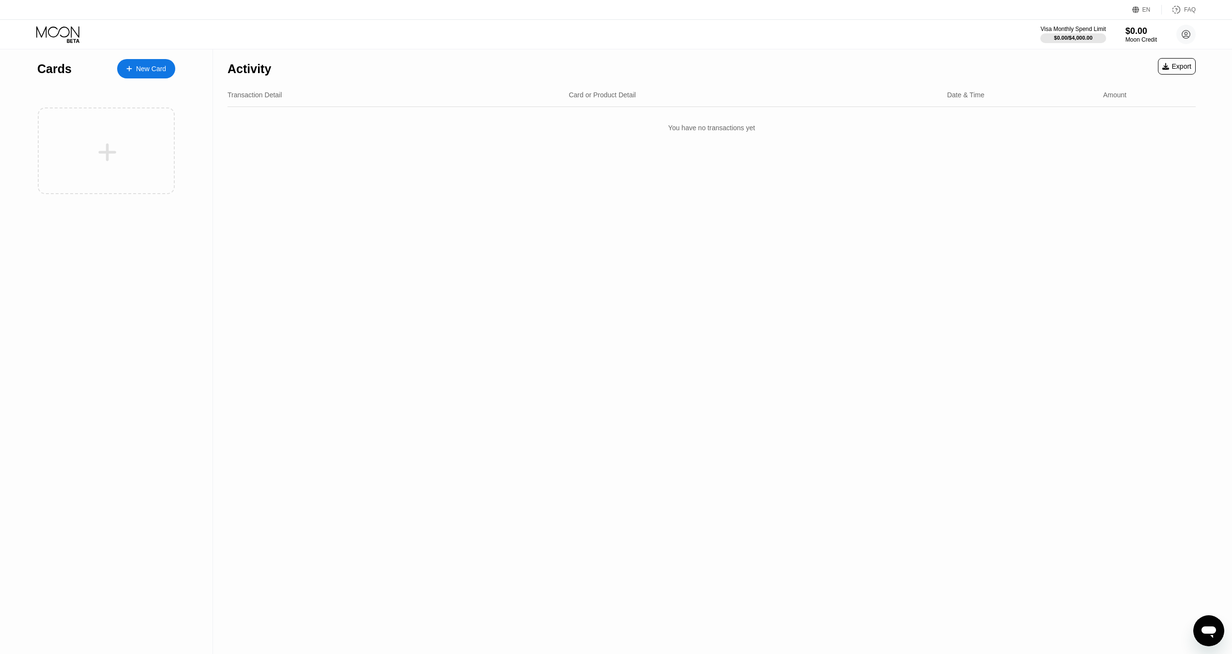
click at [44, 71] on div "Cards" at bounding box center [54, 69] width 34 height 14
click at [1138, 41] on div "Moon Credit" at bounding box center [1141, 39] width 32 height 7
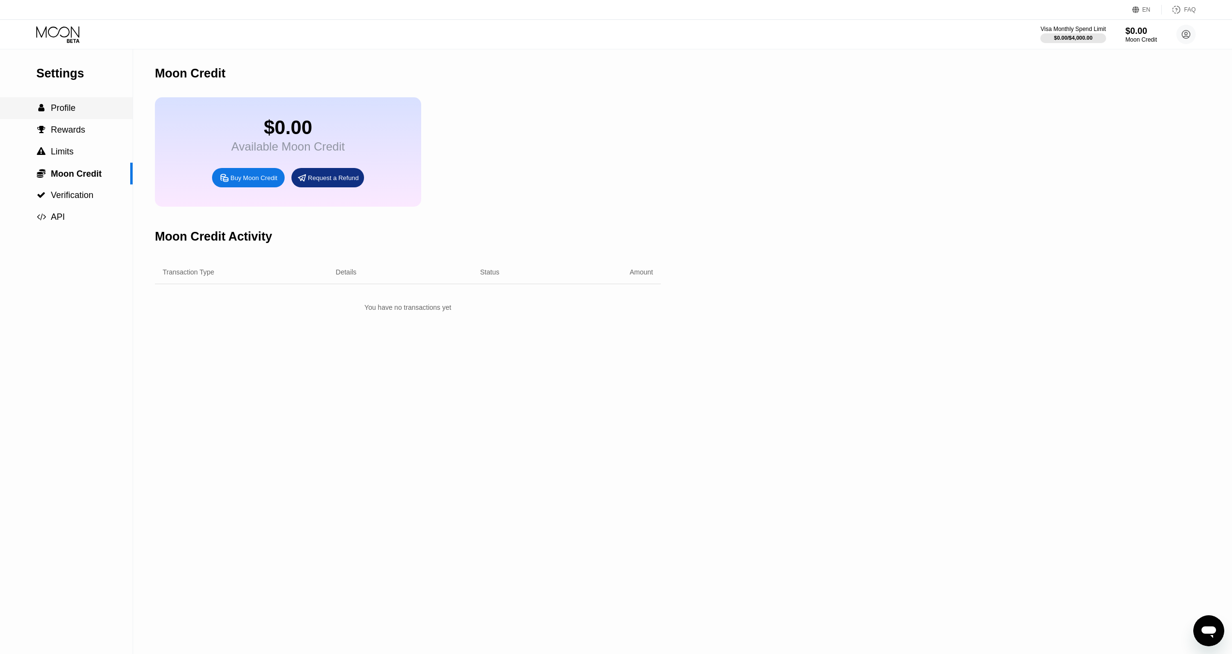
click at [65, 109] on span "Profile" at bounding box center [63, 108] width 25 height 10
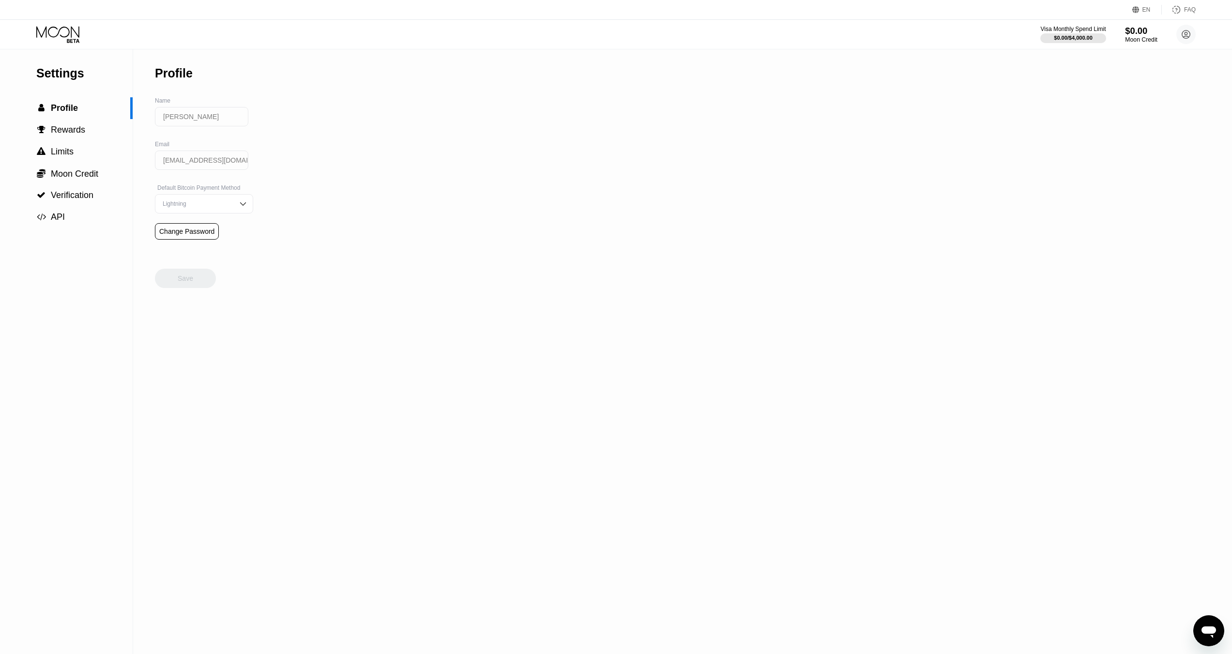
click at [1133, 36] on div "$0.00" at bounding box center [1141, 31] width 32 height 10
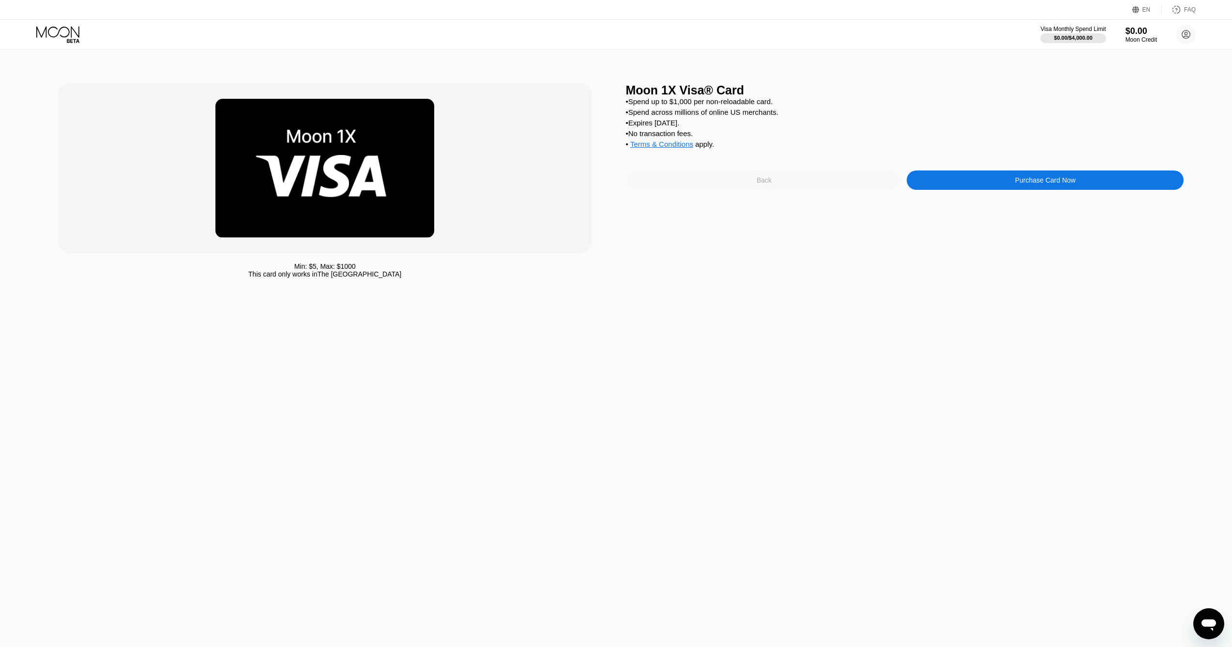
click at [780, 190] on div "Back" at bounding box center [764, 179] width 277 height 19
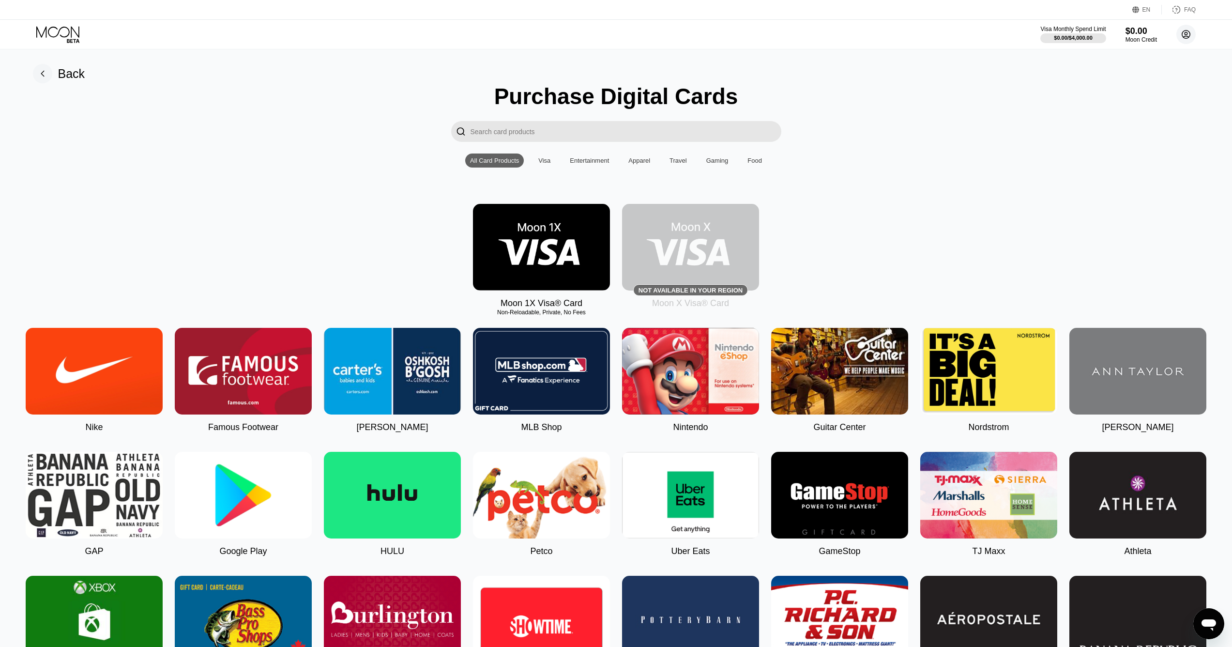
click at [1186, 37] on circle at bounding box center [1185, 34] width 19 height 19
click at [1204, 623] on icon "Open messaging window" at bounding box center [1208, 625] width 15 height 12
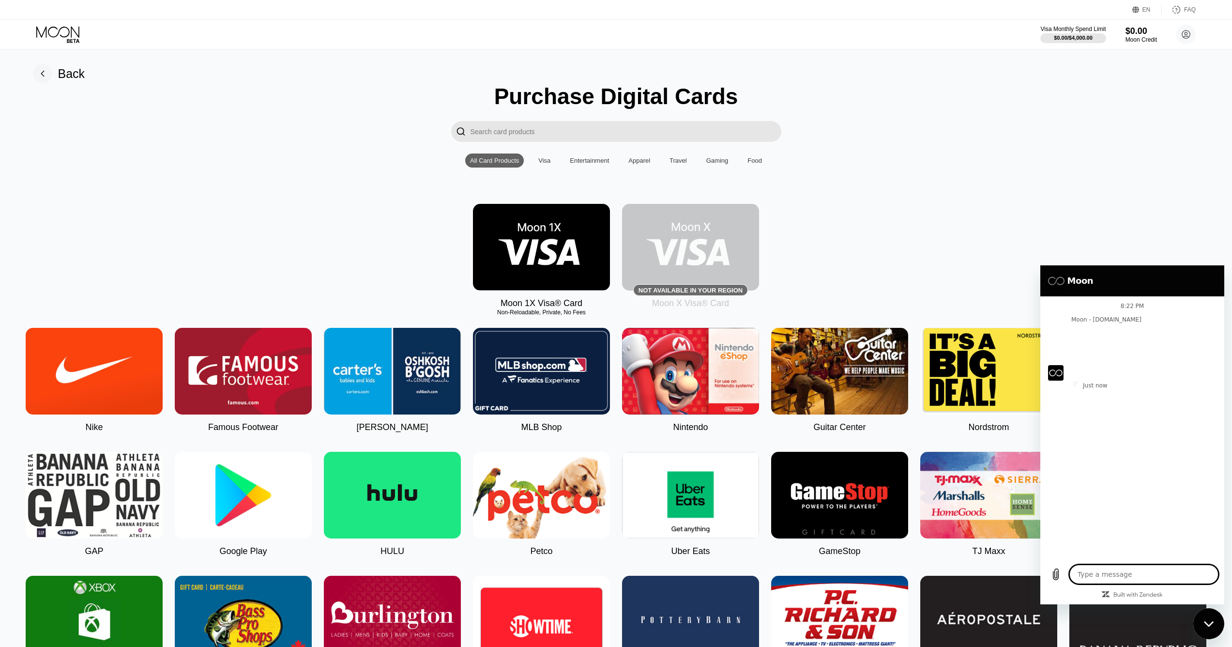
type textarea "x"
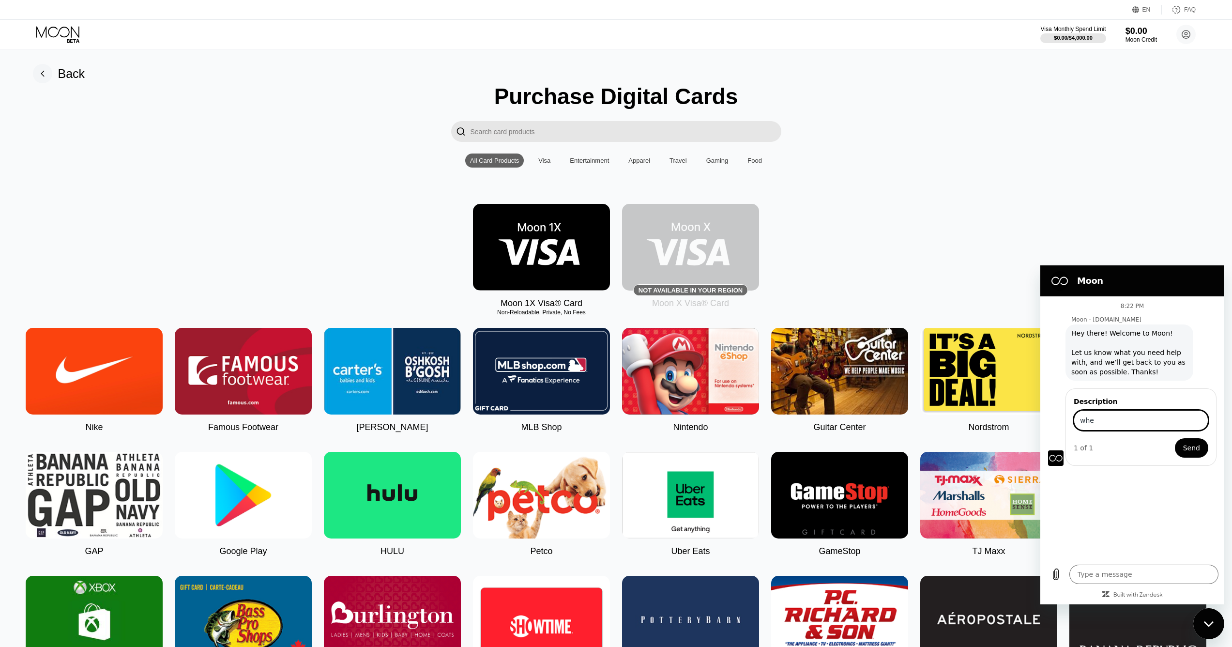
type input "wh"
type input "my trasaction completed polygon transfer . how long till i get the card"
click at [1175, 438] on button "Send" at bounding box center [1191, 447] width 33 height 19
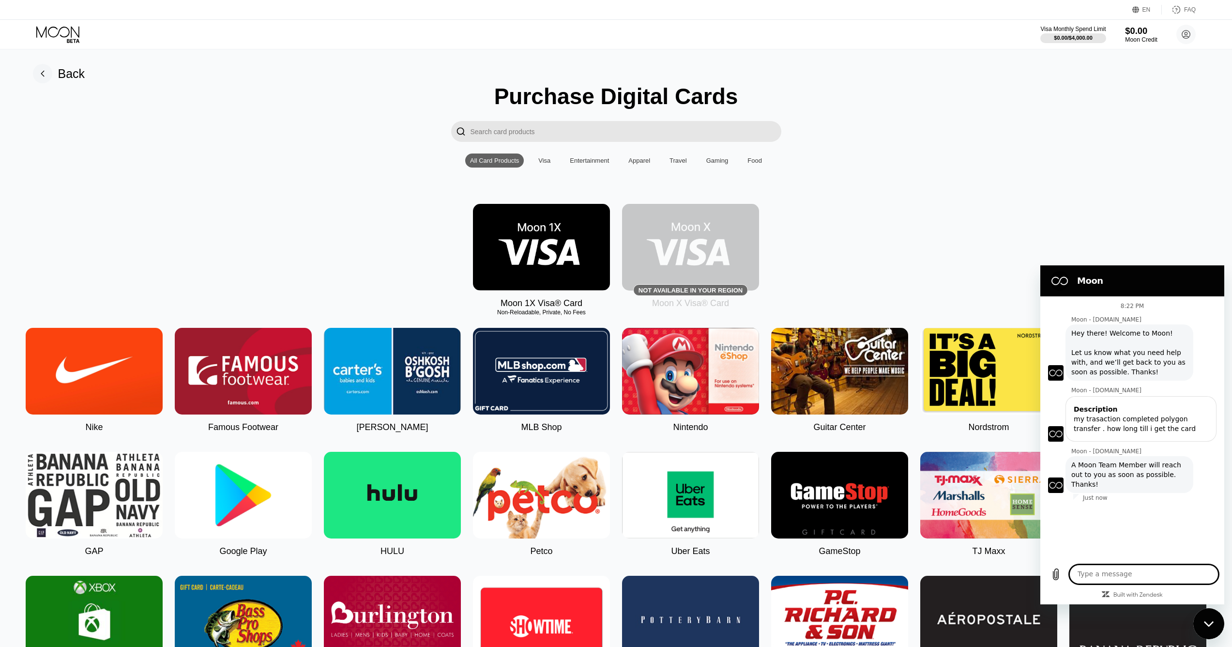
click at [1145, 34] on div "$0.00" at bounding box center [1141, 31] width 32 height 10
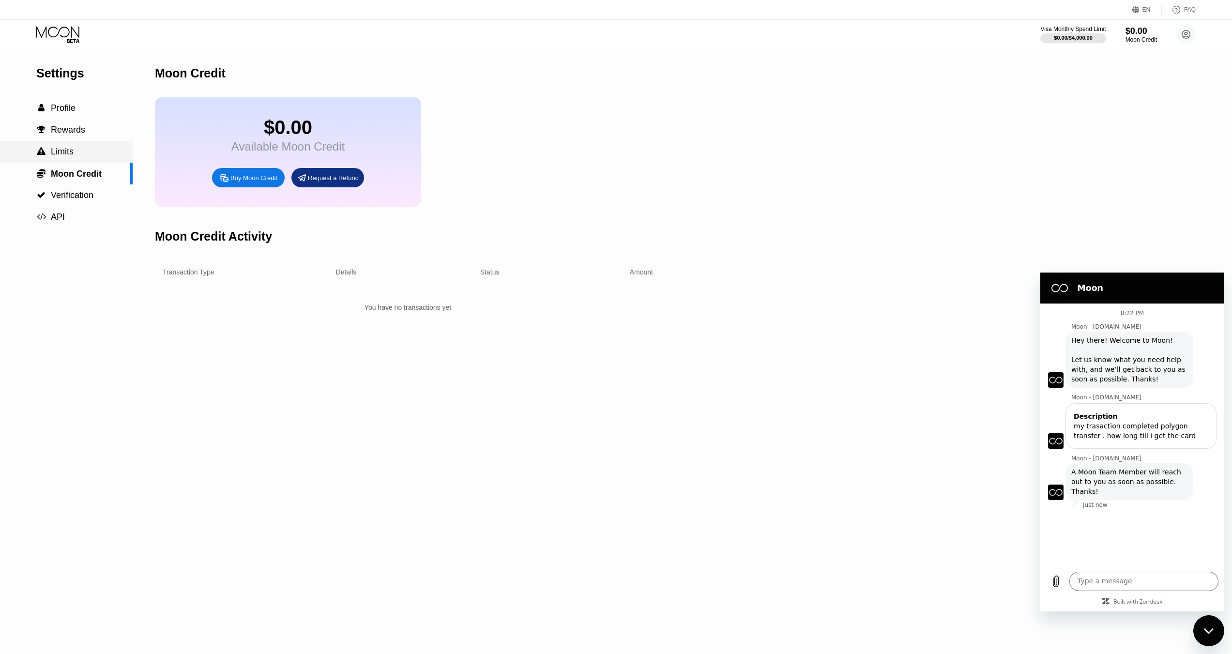
click at [80, 157] on div " Limits" at bounding box center [66, 152] width 133 height 10
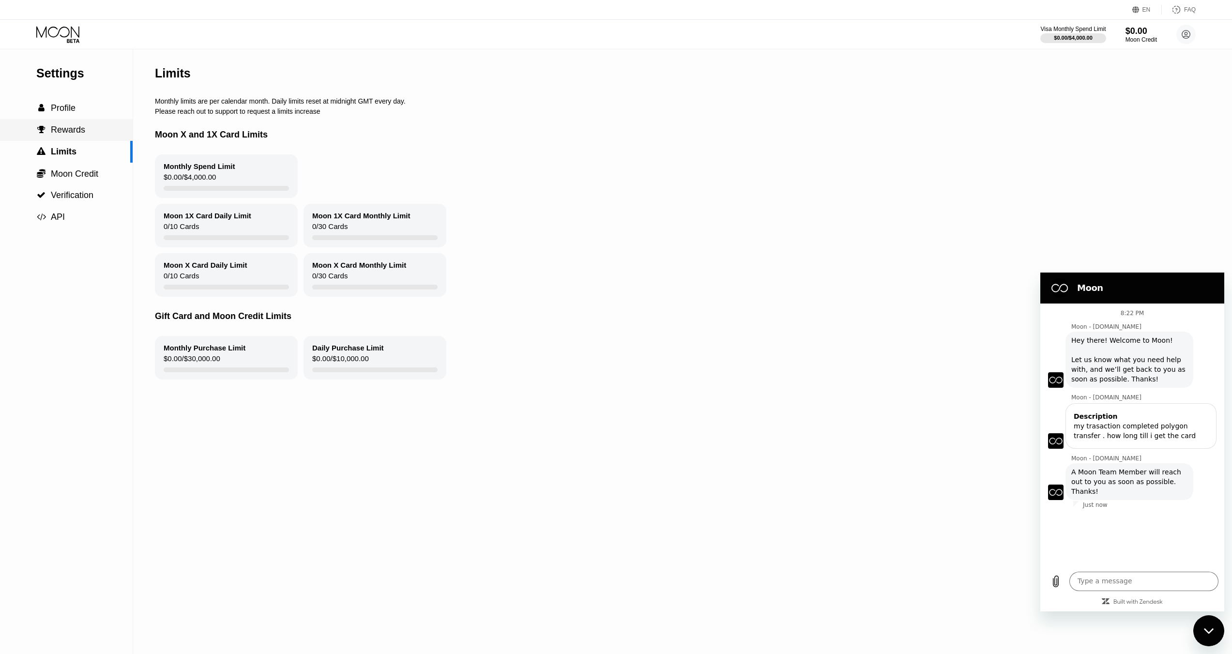
click at [70, 133] on span "Rewards" at bounding box center [68, 130] width 34 height 10
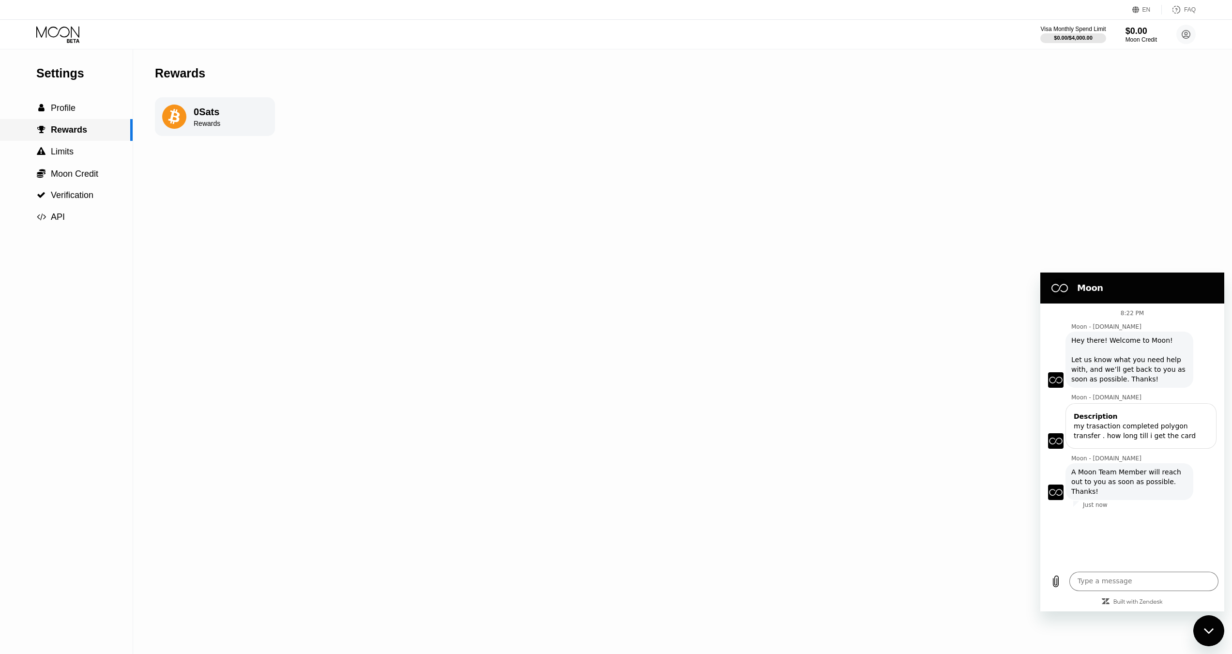
click at [69, 113] on span "Profile" at bounding box center [63, 108] width 25 height 10
click at [79, 40] on icon at bounding box center [58, 34] width 45 height 17
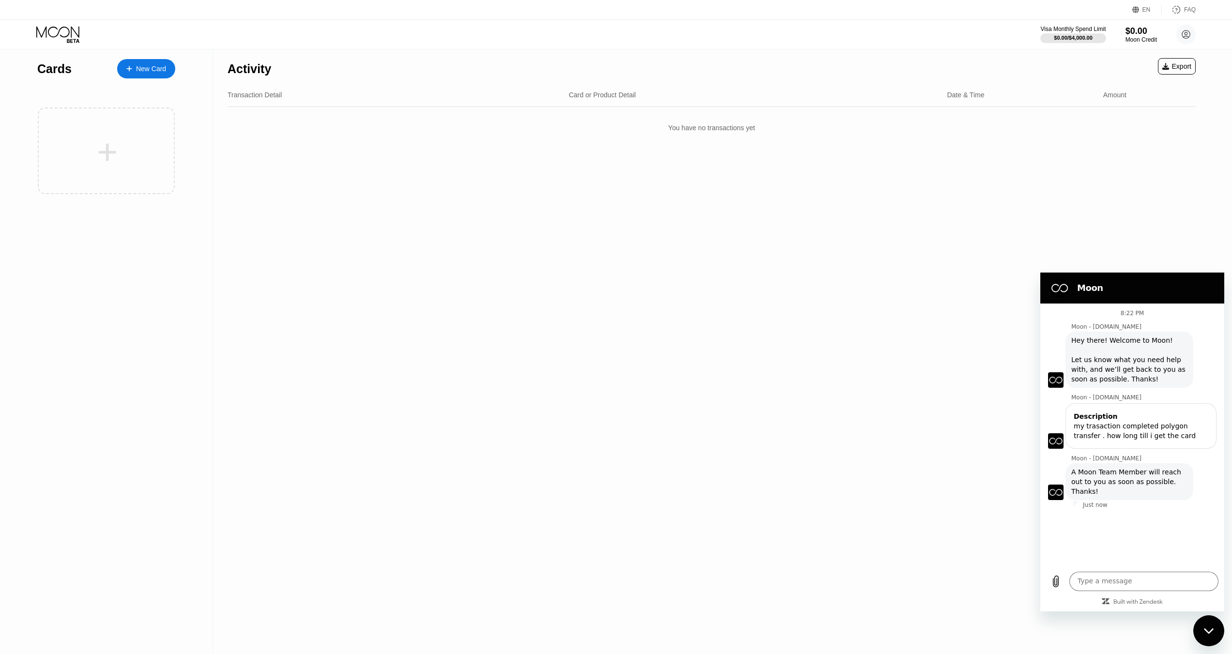
click at [135, 67] on div at bounding box center [134, 69] width 4 height 8
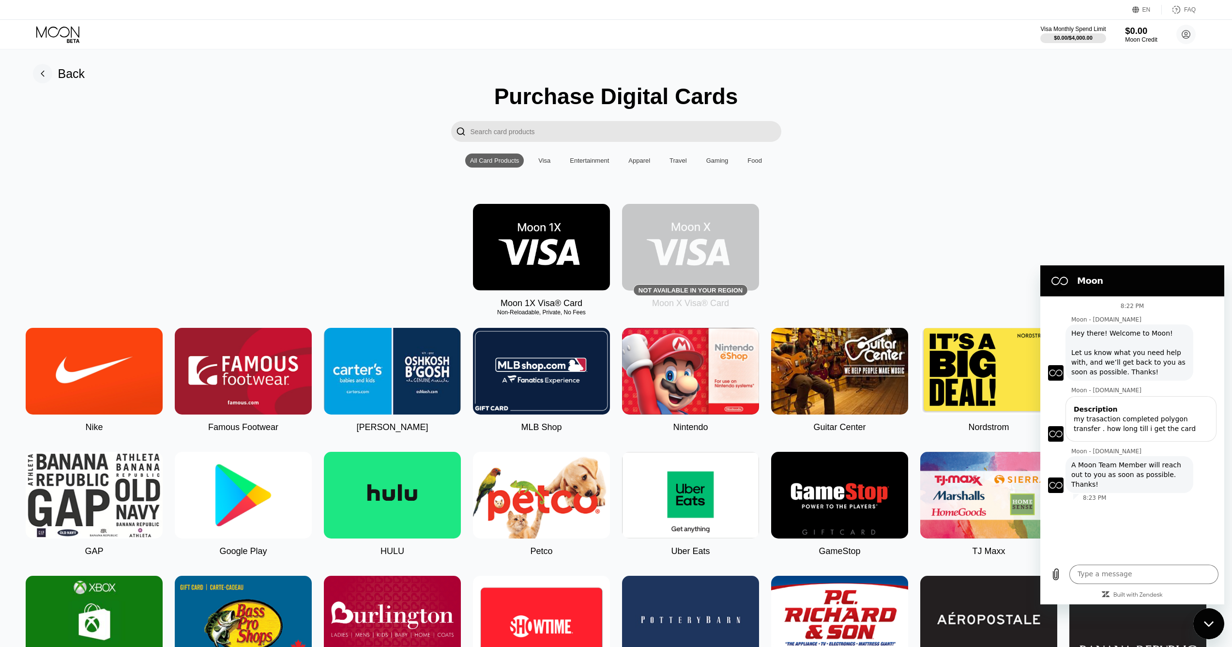
click at [1139, 37] on div "Moon Credit" at bounding box center [1141, 39] width 32 height 7
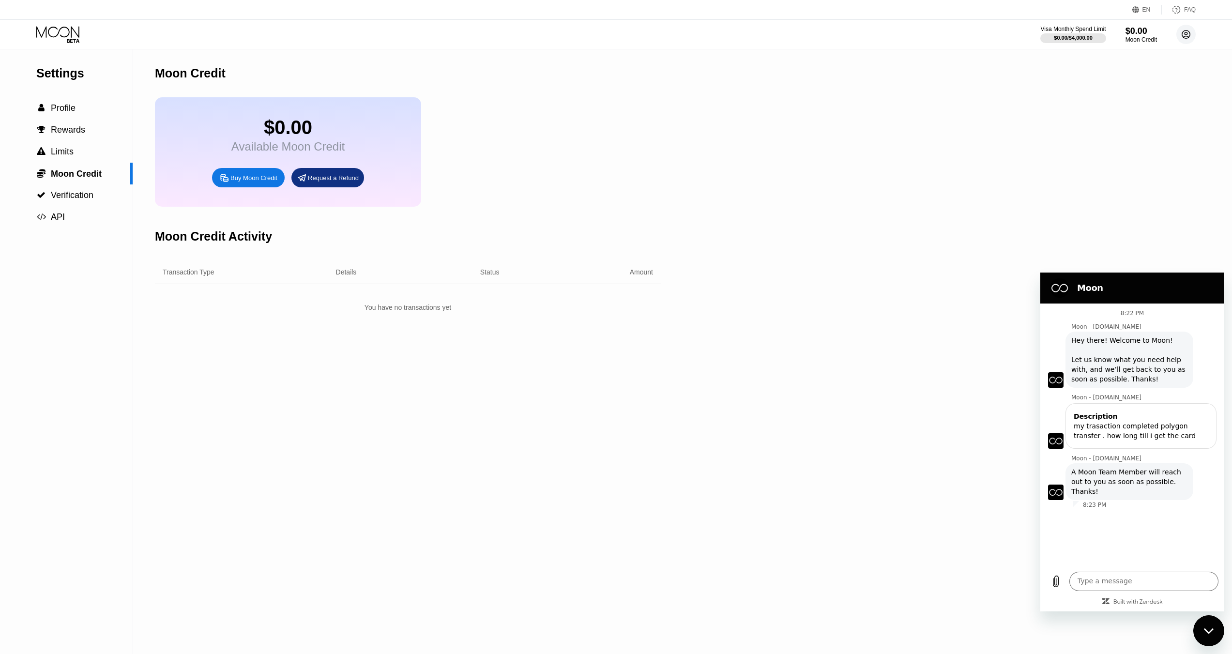
click at [1181, 39] on circle at bounding box center [1185, 34] width 19 height 19
click at [1127, 95] on div "Home" at bounding box center [1122, 99] width 18 height 8
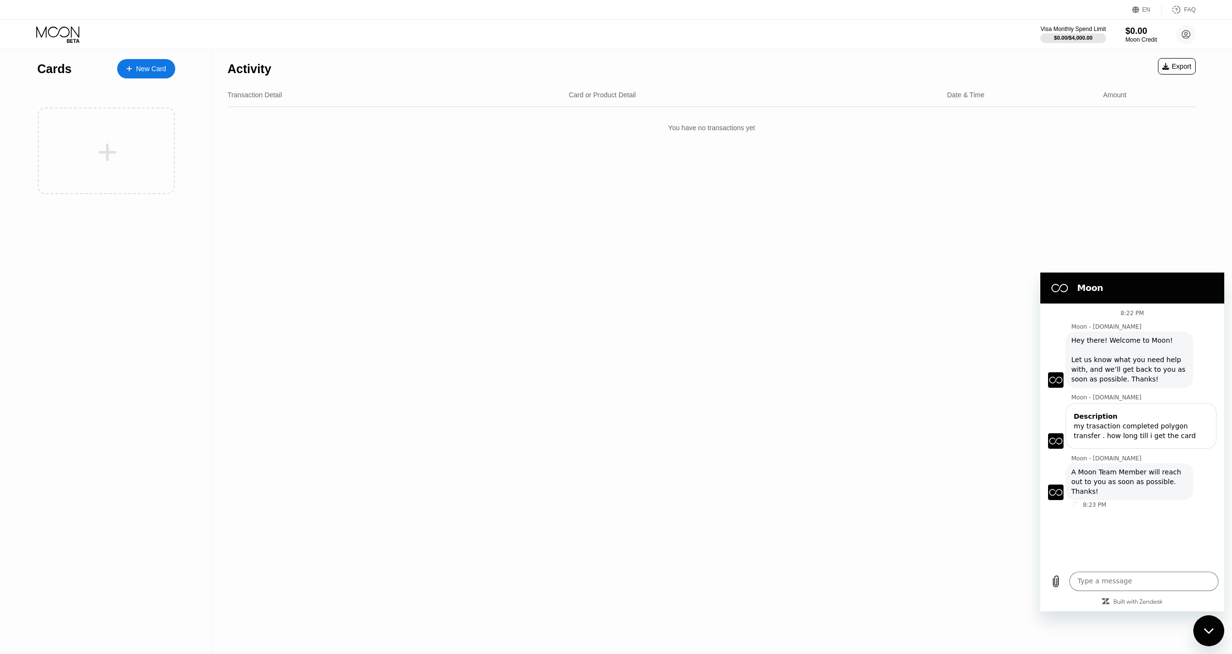
drag, startPoint x: 1189, startPoint y: 0, endPoint x: 920, endPoint y: 43, distance: 272.4
click at [920, 43] on div "Visa Monthly Spend Limit $0.00 / $4,000.00 $0.00 Moon Credit Kyle Lytle lytleky…" at bounding box center [616, 34] width 1232 height 29
click at [1133, 34] on div "$0.00" at bounding box center [1141, 31] width 32 height 10
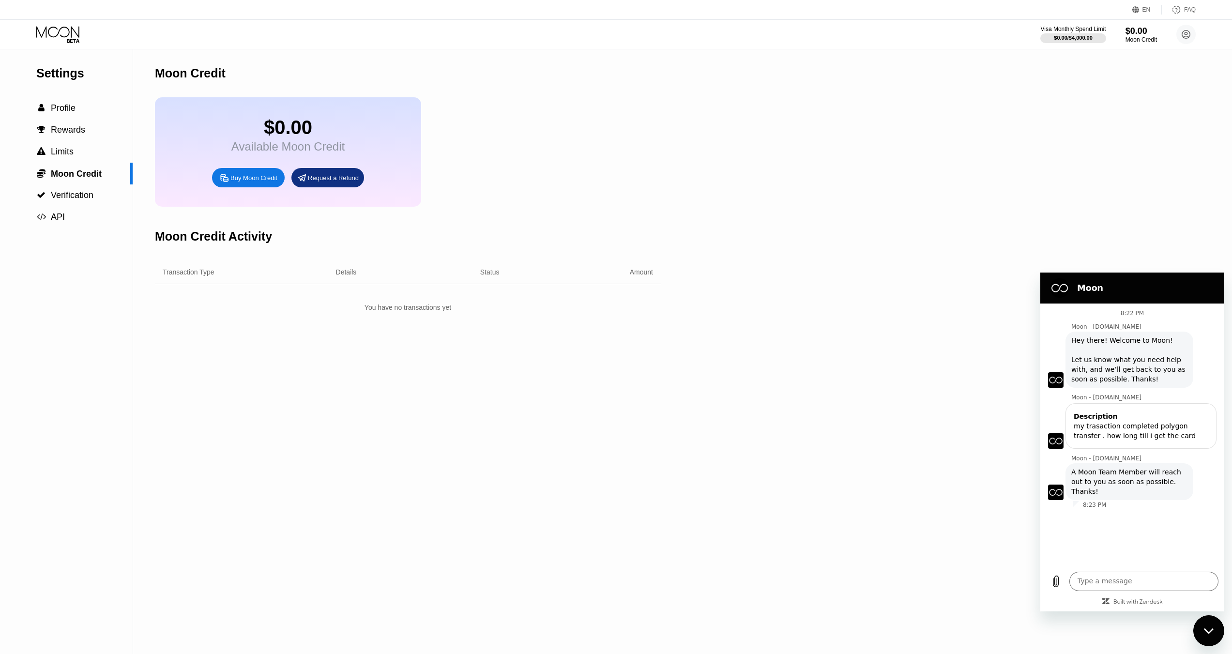
click at [261, 182] on div "Buy Moon Credit" at bounding box center [253, 178] width 47 height 8
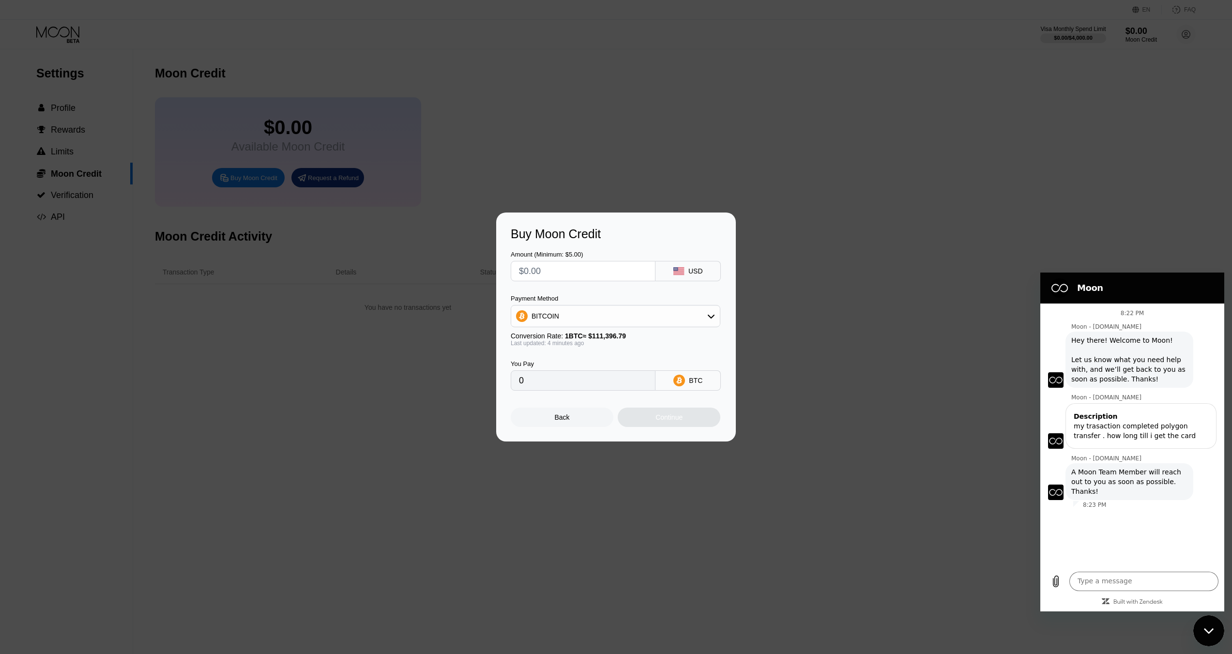
click at [651, 316] on div "BITCOIN" at bounding box center [615, 315] width 209 height 19
click at [581, 102] on div at bounding box center [619, 327] width 1239 height 654
click at [572, 426] on div "Back" at bounding box center [562, 416] width 103 height 19
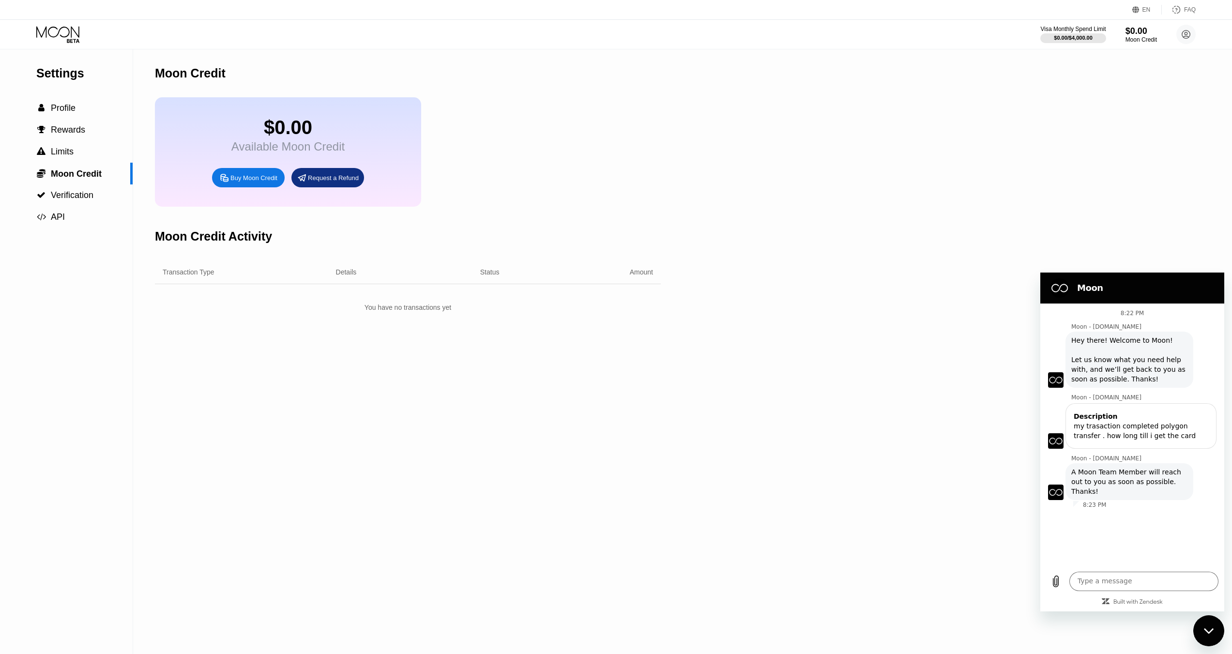
click at [506, 468] on div "Moon Credit $0.00 Available Moon Credit Buy Moon Credit Request a Refund Moon C…" at bounding box center [408, 351] width 506 height 604
click at [332, 182] on div "Request a Refund" at bounding box center [333, 178] width 51 height 8
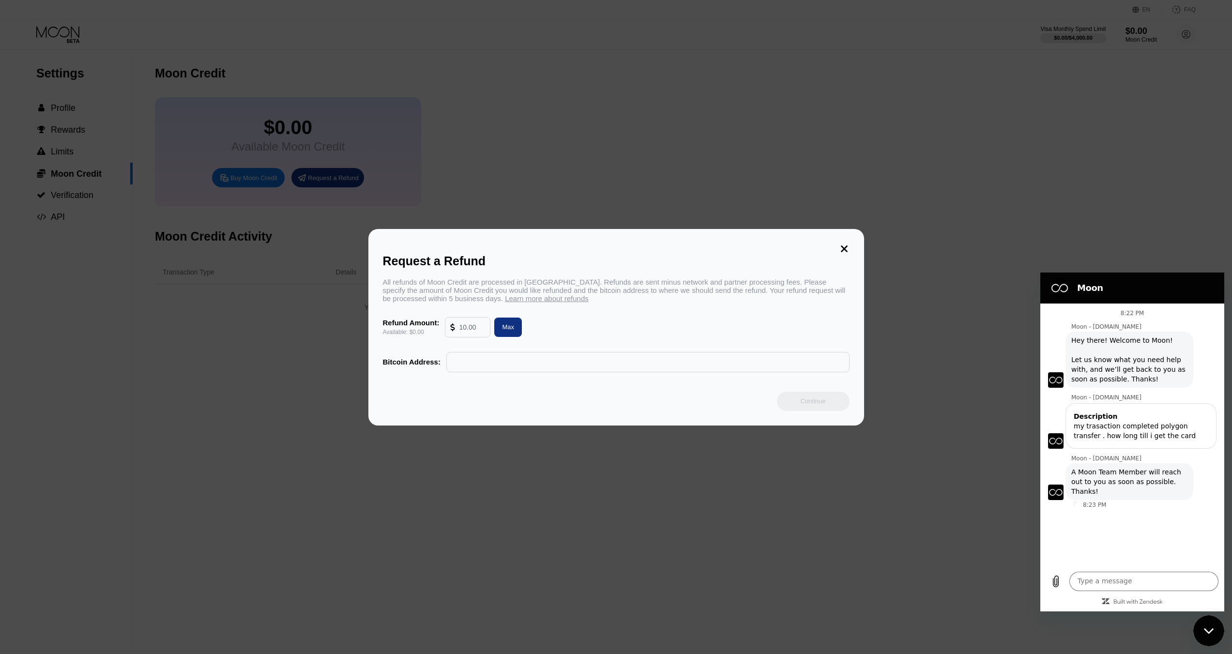
click at [844, 245] on icon at bounding box center [844, 248] width 7 height 7
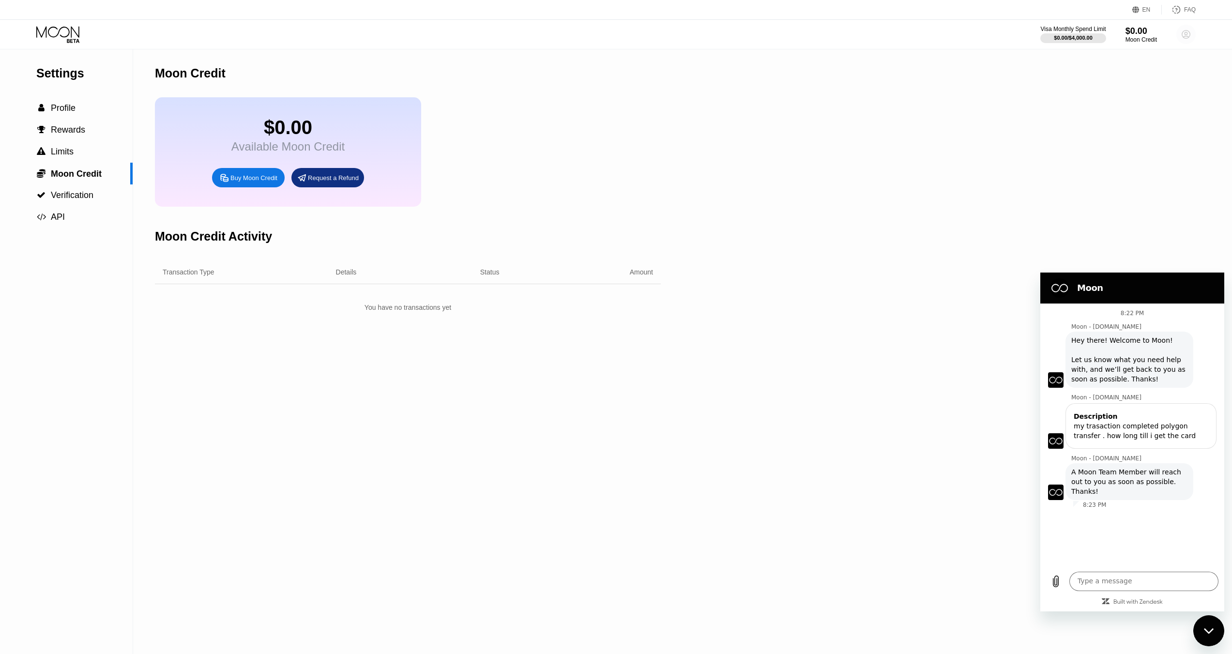
click at [1183, 38] on circle at bounding box center [1185, 34] width 19 height 19
click at [1028, 123] on div "Settings  Profile  Rewards  Limits  Moon Credit  Verification  API Moon C…" at bounding box center [616, 351] width 1232 height 604
click at [1141, 32] on div "$0.00" at bounding box center [1141, 31] width 32 height 10
click at [70, 126] on div " Rewards" at bounding box center [66, 130] width 133 height 22
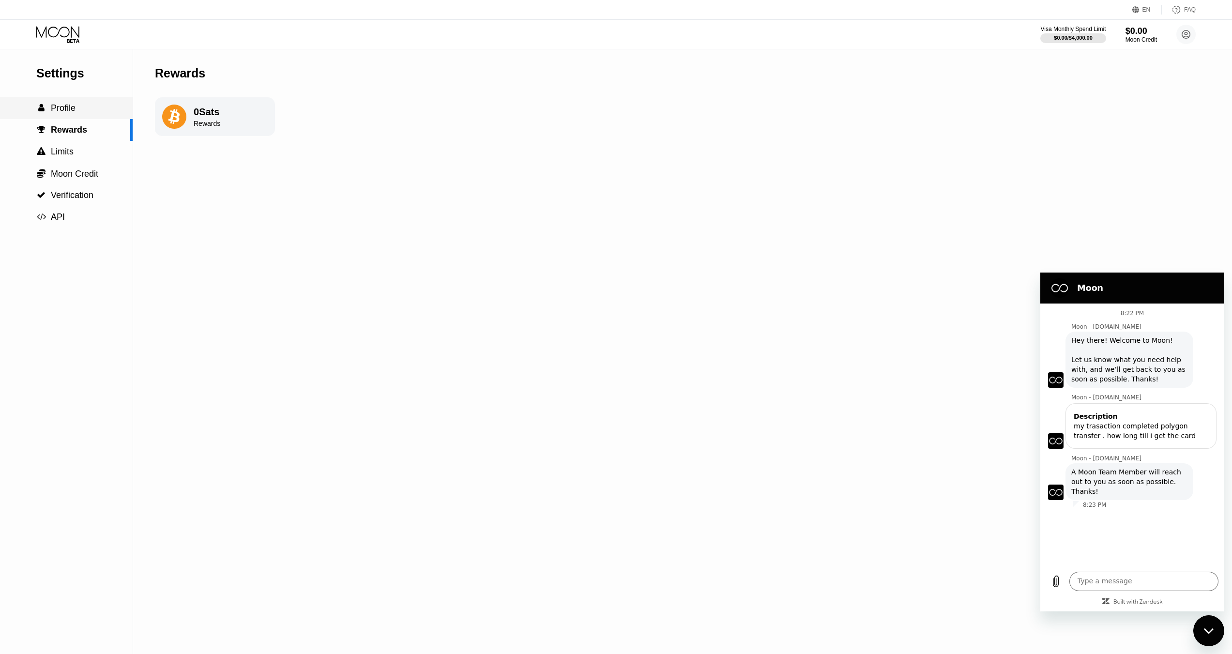
click at [82, 111] on div " Profile" at bounding box center [66, 108] width 133 height 10
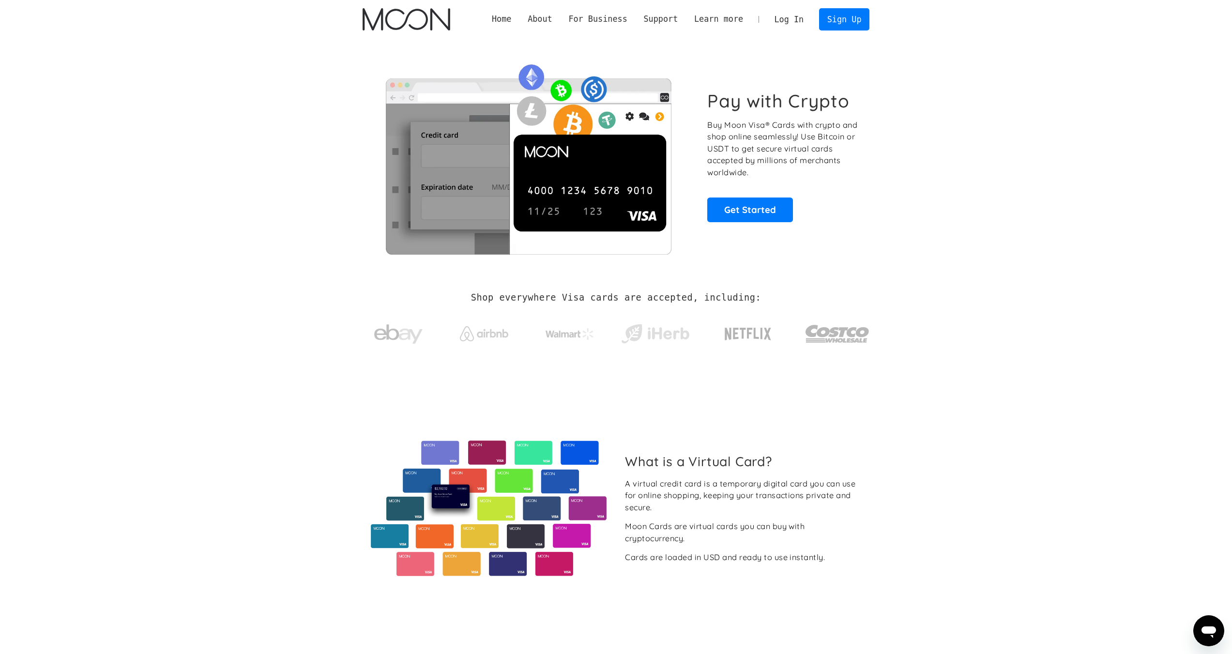
click at [801, 20] on link "Log In" at bounding box center [788, 19] width 45 height 21
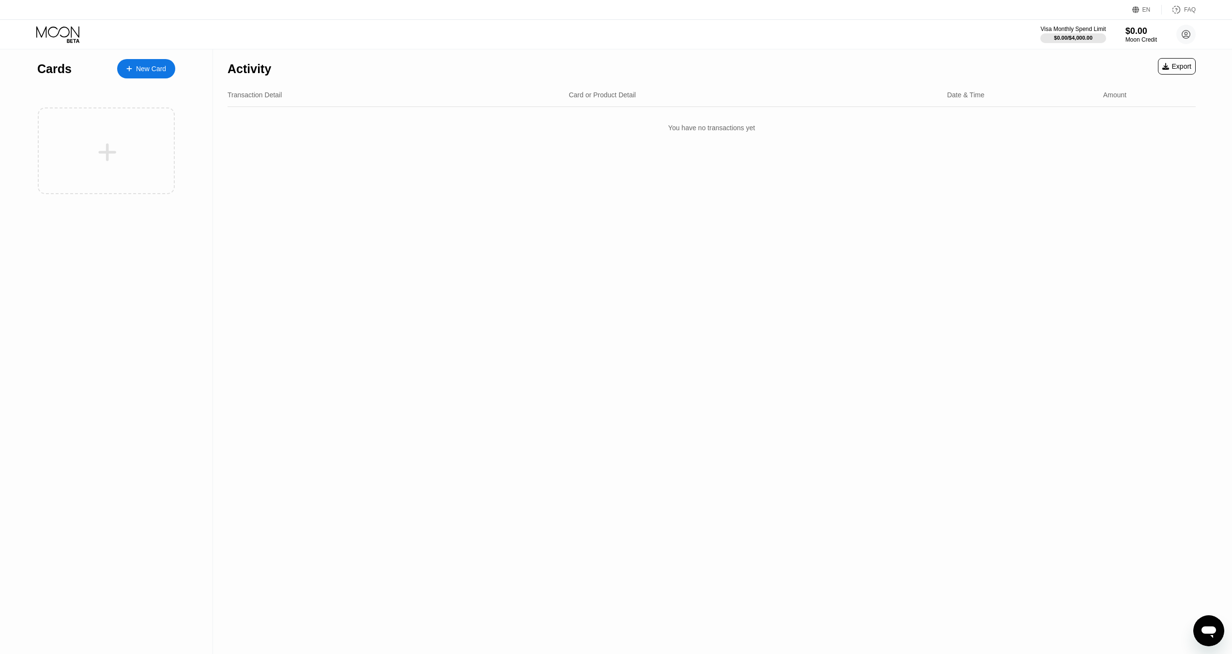
click at [1207, 638] on icon "Open messaging window" at bounding box center [1208, 630] width 17 height 17
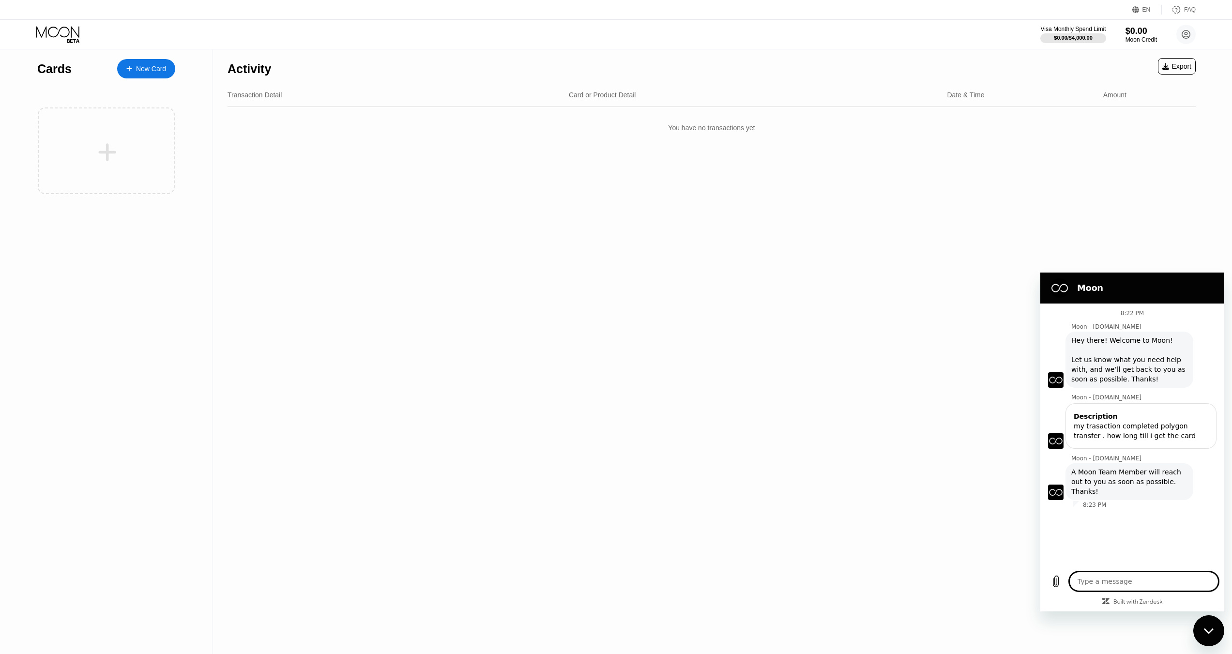
type textarea "x"
